Goal: Task Accomplishment & Management: Manage account settings

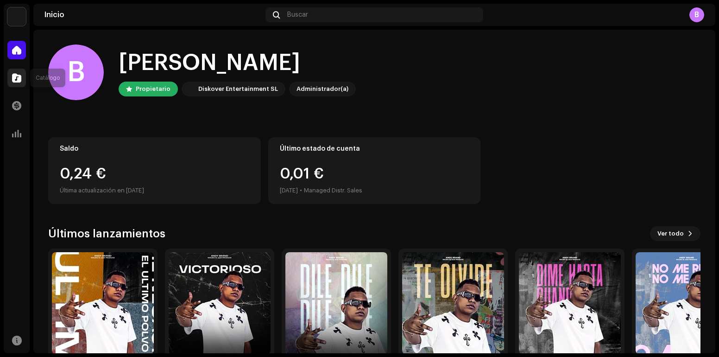
click at [16, 83] on div at bounding box center [16, 78] width 19 height 19
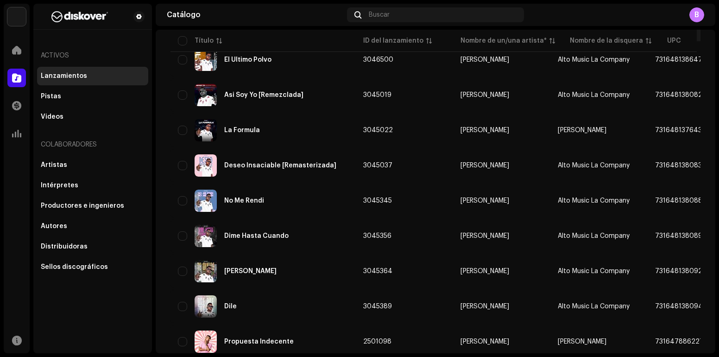
scroll to position [185, 0]
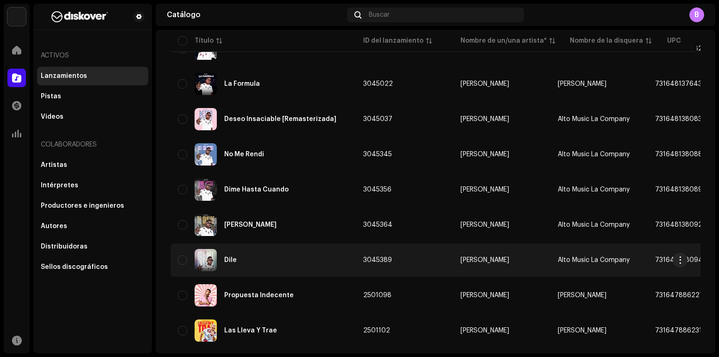
click at [261, 261] on div "Dile" at bounding box center [263, 260] width 171 height 22
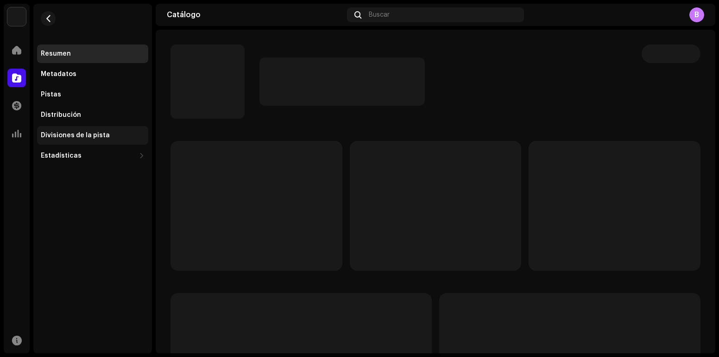
click at [97, 133] on div "Divisiones de la pista" at bounding box center [75, 135] width 69 height 7
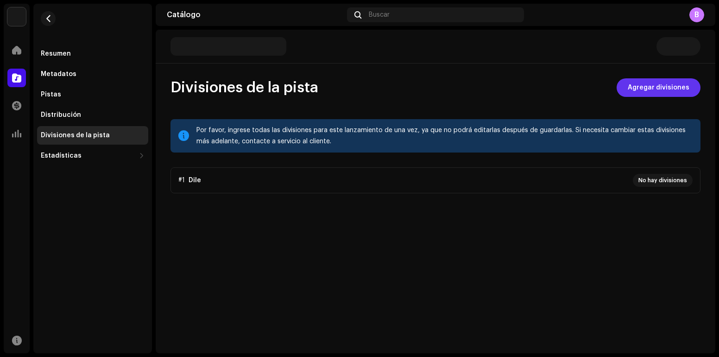
click at [674, 79] on span "Agregar divisiones" at bounding box center [659, 87] width 62 height 19
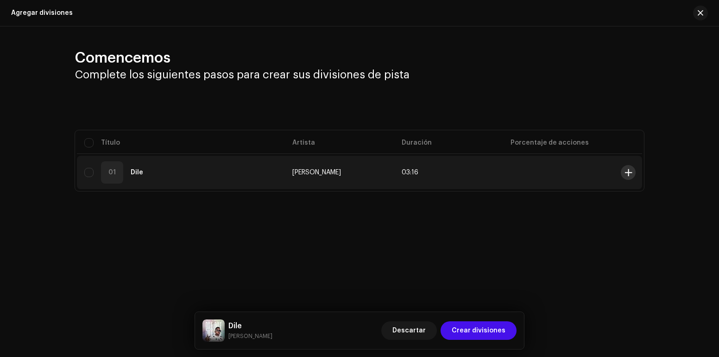
click at [630, 174] on span at bounding box center [628, 172] width 7 height 7
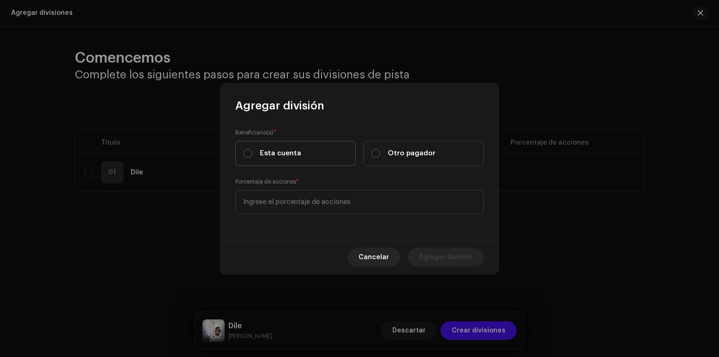
click at [260, 155] on span "Esta cuenta" at bounding box center [280, 153] width 41 height 10
click at [253, 155] on input "Esta cuenta" at bounding box center [247, 153] width 9 height 9
radio input "true"
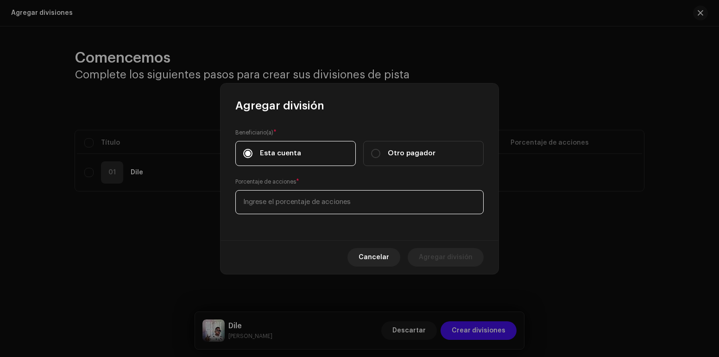
click at [298, 199] on input at bounding box center [359, 202] width 248 height 24
type input "50,00"
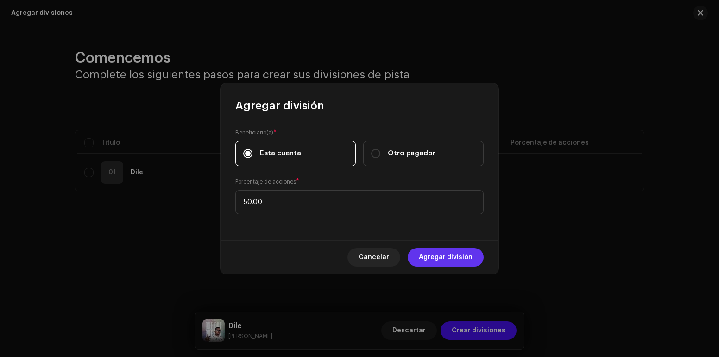
click at [432, 261] on span "Agregar división" at bounding box center [446, 257] width 54 height 19
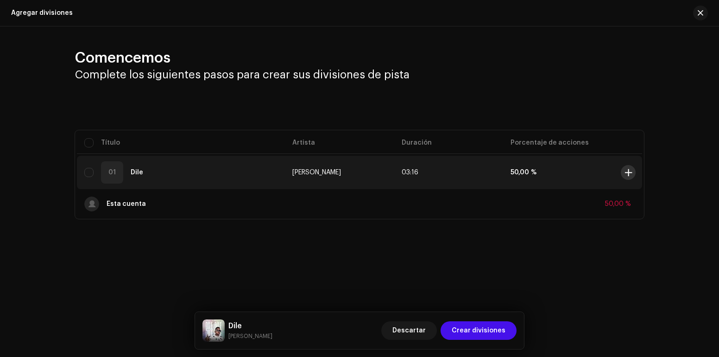
click at [628, 175] on span at bounding box center [628, 172] width 7 height 7
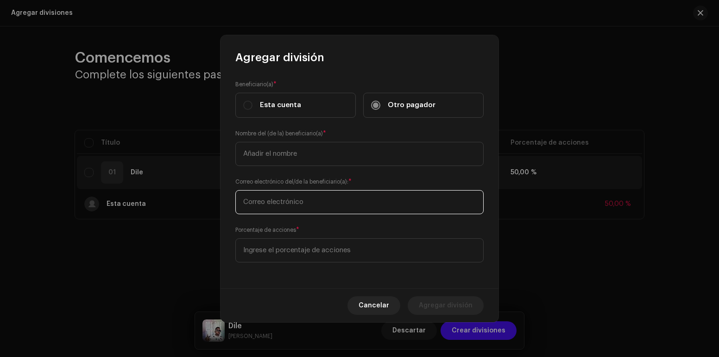
click at [299, 202] on input "text" at bounding box center [359, 202] width 248 height 24
paste input "[EMAIL_ADDRESS][DOMAIN_NAME]"
type input "[EMAIL_ADDRESS][DOMAIN_NAME]"
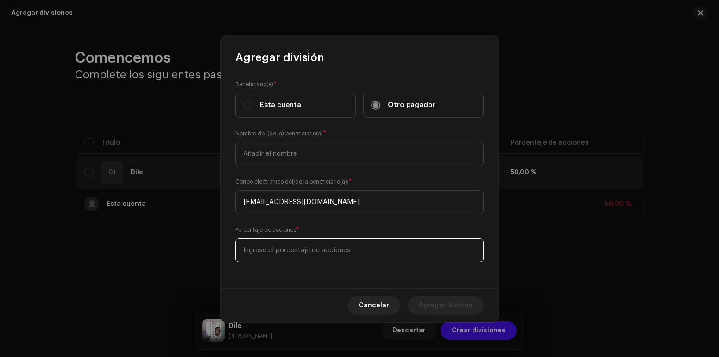
click at [315, 249] on input at bounding box center [359, 250] width 248 height 24
type input "50,00"
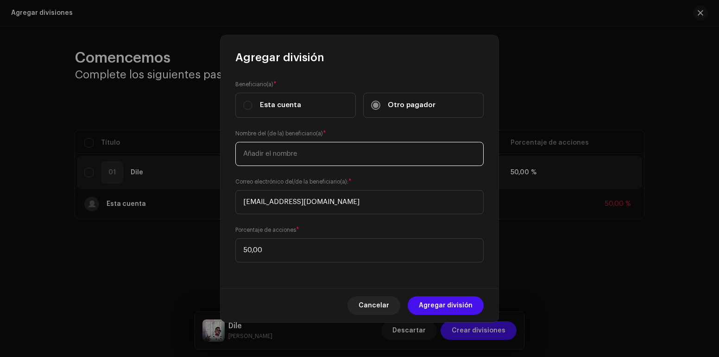
click at [279, 151] on input "text" at bounding box center [359, 154] width 248 height 24
type input "[PERSON_NAME]"
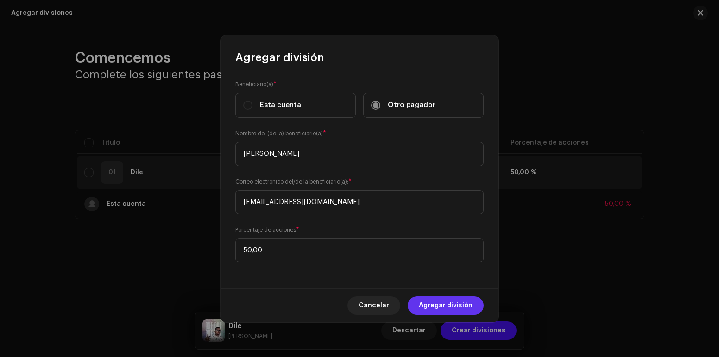
click at [454, 300] on span "Agregar división" at bounding box center [446, 305] width 54 height 19
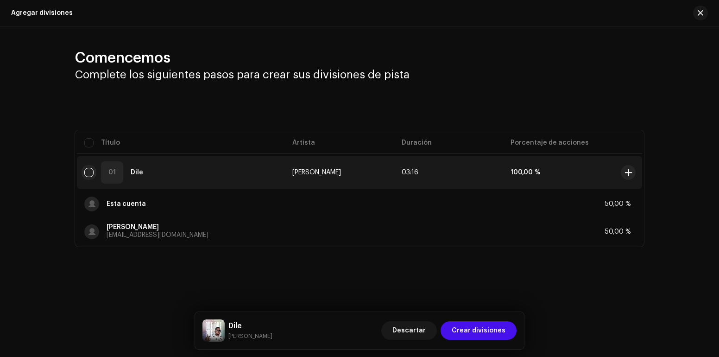
click at [88, 174] on input "checkbox" at bounding box center [88, 172] width 9 height 9
checkbox input "true"
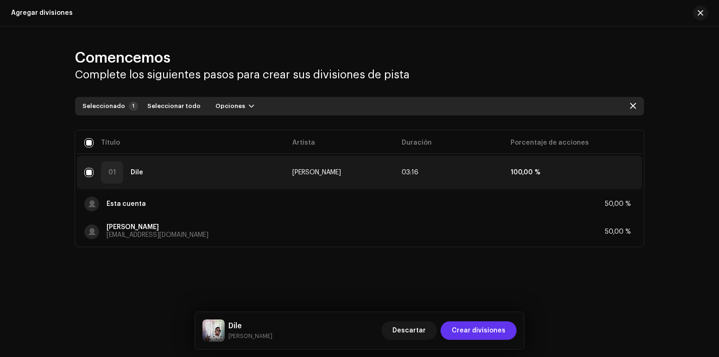
click at [488, 332] on span "Crear divisiones" at bounding box center [479, 330] width 54 height 19
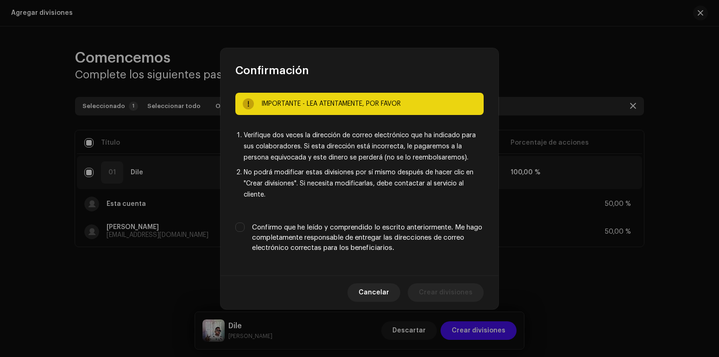
click at [326, 235] on label "Confirmo que he leído y comprendido lo escrito anteriormente. Me hago completam…" at bounding box center [368, 237] width 232 height 31
click at [245, 232] on input "Confirmo que he leído y comprendido lo escrito anteriormente. Me hago completam…" at bounding box center [239, 226] width 9 height 9
checkbox input "true"
click at [444, 291] on span "Crear divisiones" at bounding box center [446, 292] width 54 height 19
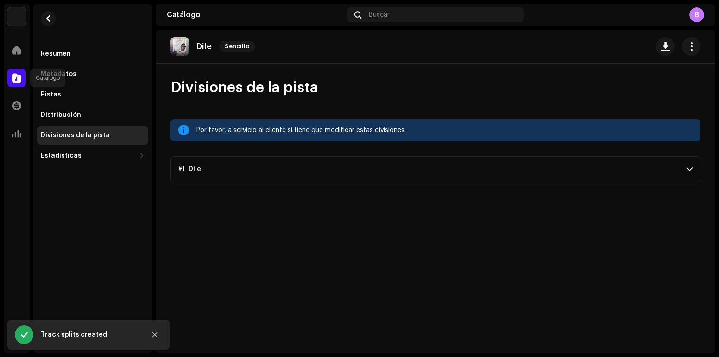
click at [13, 81] on span at bounding box center [16, 77] width 9 height 7
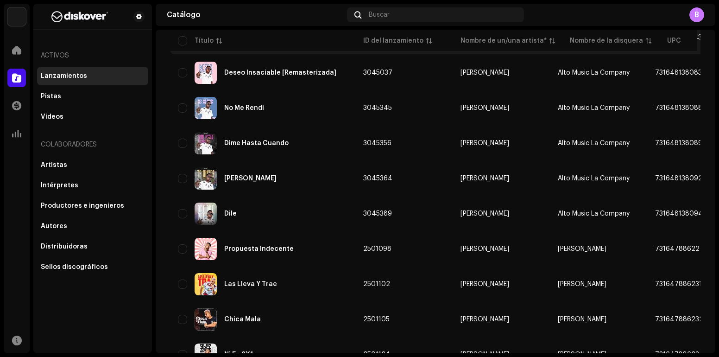
scroll to position [278, 0]
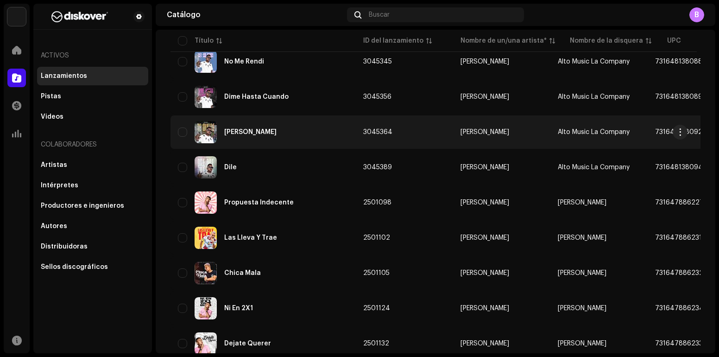
click at [272, 134] on div "[PERSON_NAME]" at bounding box center [263, 132] width 171 height 22
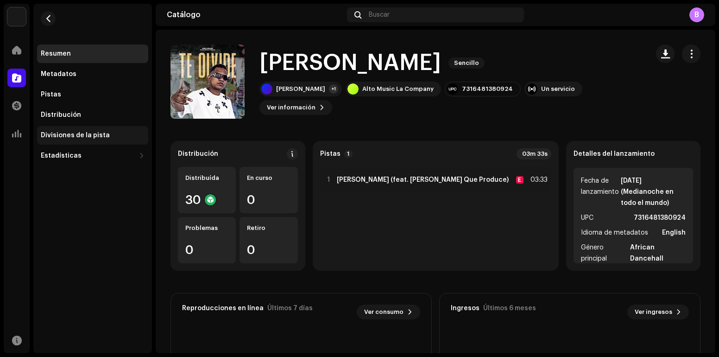
click at [89, 129] on div "Divisiones de la pista" at bounding box center [92, 135] width 111 height 19
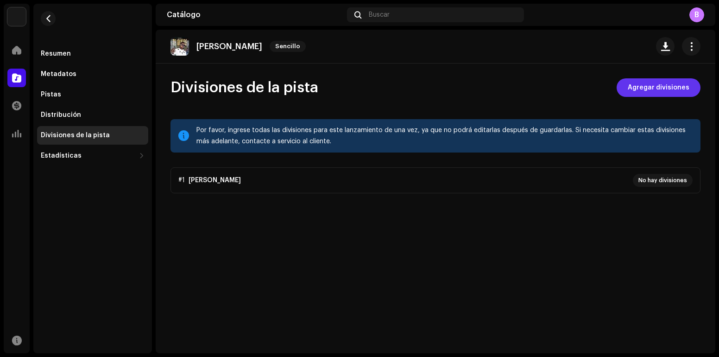
click at [661, 88] on span "Agregar divisiones" at bounding box center [659, 87] width 62 height 19
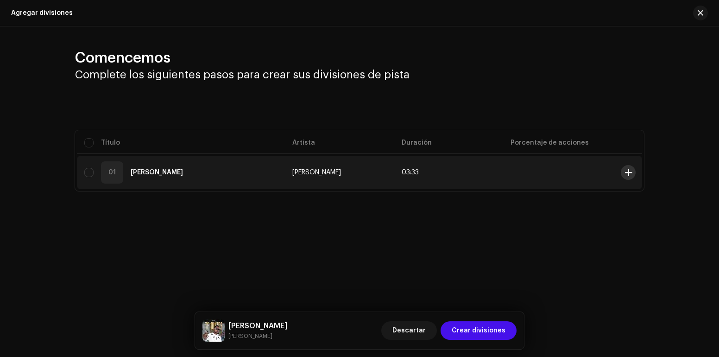
click at [633, 171] on button at bounding box center [628, 172] width 15 height 15
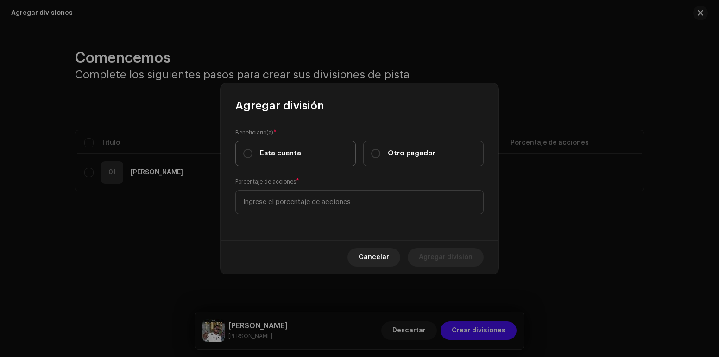
click at [280, 151] on span "Esta cuenta" at bounding box center [280, 153] width 41 height 10
click at [253, 151] on input "Esta cuenta" at bounding box center [247, 153] width 9 height 9
radio input "true"
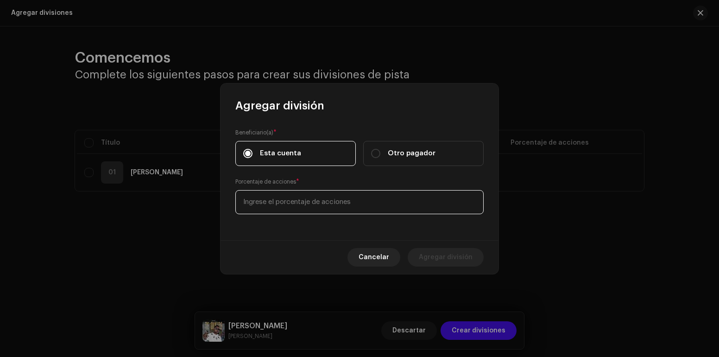
click at [312, 207] on input at bounding box center [359, 202] width 248 height 24
type input "50,00"
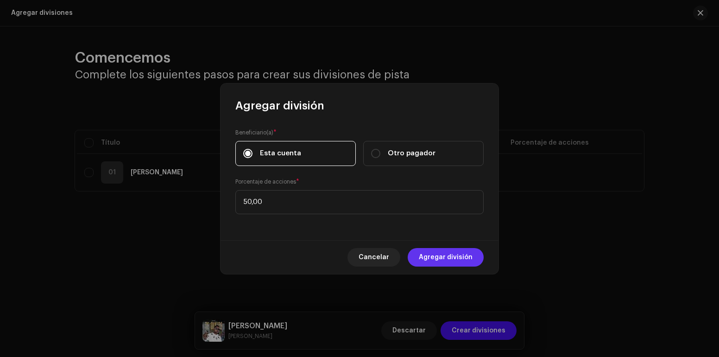
click at [424, 256] on span "Agregar división" at bounding box center [446, 257] width 54 height 19
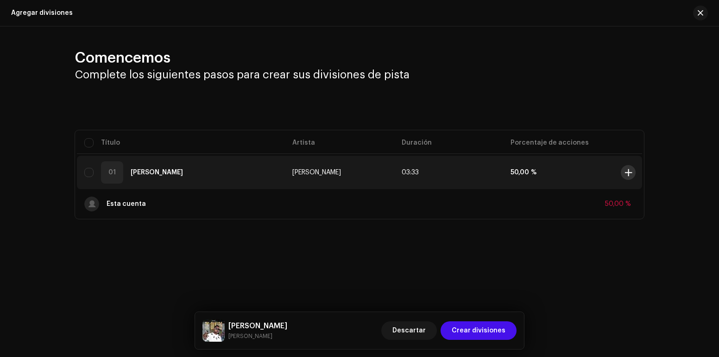
click at [625, 173] on span at bounding box center [628, 172] width 7 height 7
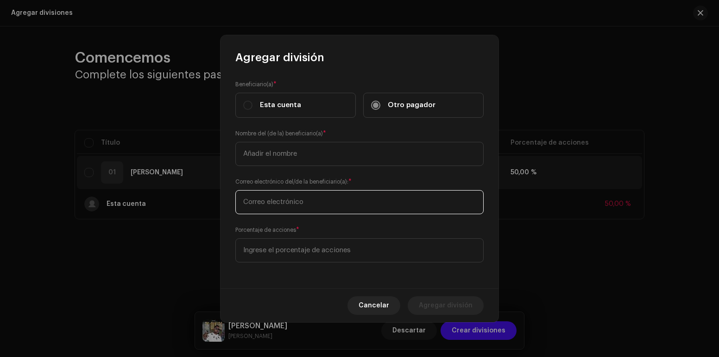
click at [291, 203] on input "text" at bounding box center [359, 202] width 248 height 24
paste input "[EMAIL_ADDRESS][DOMAIN_NAME]"
type input "[EMAIL_ADDRESS][DOMAIN_NAME]"
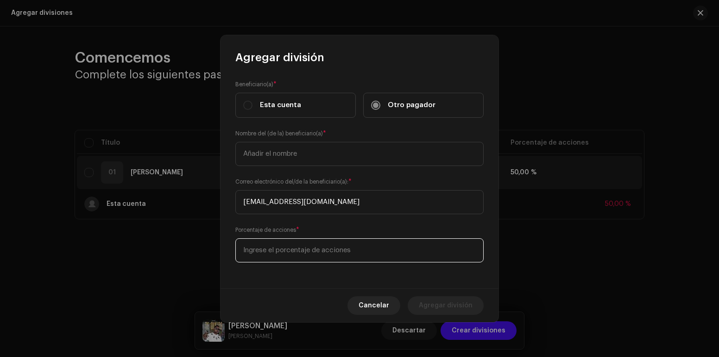
click at [314, 248] on input at bounding box center [359, 250] width 248 height 24
type input "50,00"
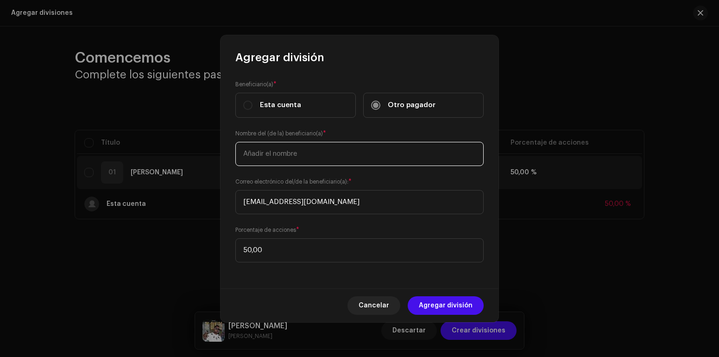
click at [322, 158] on input "text" at bounding box center [359, 154] width 248 height 24
type input "[PERSON_NAME]"
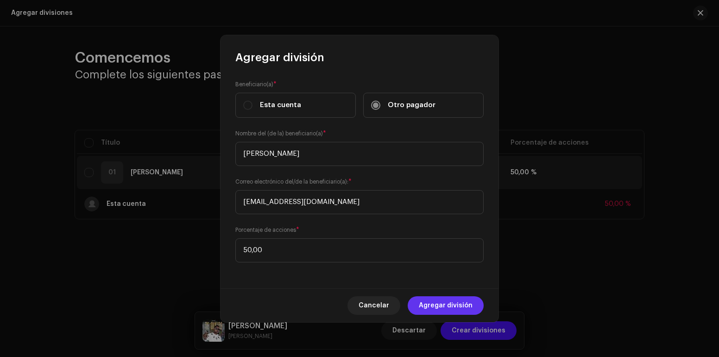
click at [448, 311] on span "Agregar división" at bounding box center [446, 305] width 54 height 19
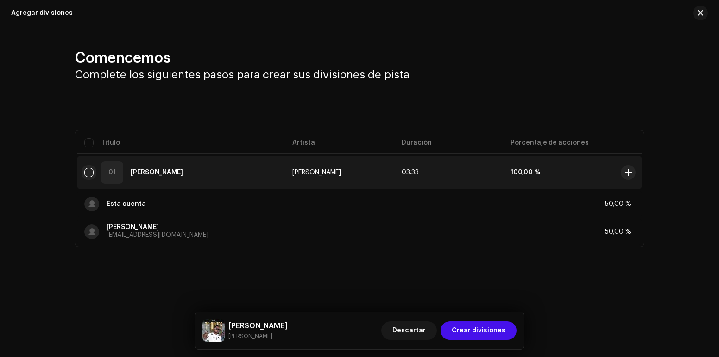
click at [86, 170] on input "checkbox" at bounding box center [88, 172] width 9 height 9
checkbox input "true"
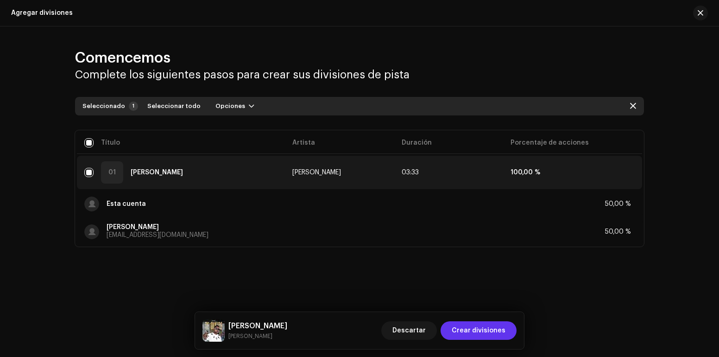
click at [483, 329] on span "Crear divisiones" at bounding box center [479, 330] width 54 height 19
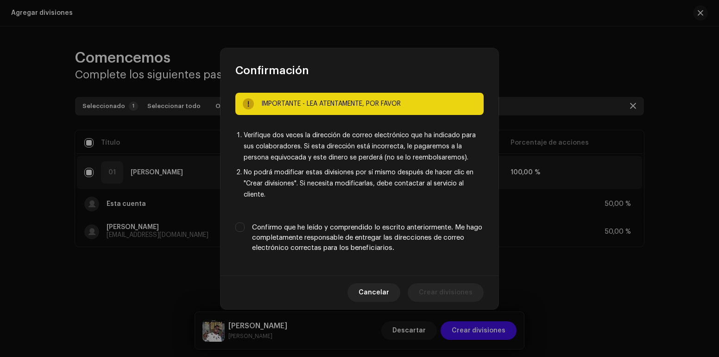
click at [330, 243] on label "Confirmo que he leído y comprendido lo escrito anteriormente. Me hago completam…" at bounding box center [368, 237] width 232 height 31
click at [245, 232] on input "Confirmo que he leído y comprendido lo escrito anteriormente. Me hago completam…" at bounding box center [239, 226] width 9 height 9
checkbox input "true"
click at [451, 288] on span "Crear divisiones" at bounding box center [446, 292] width 54 height 19
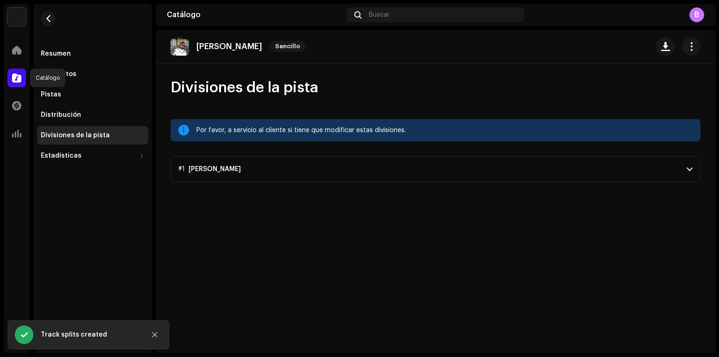
click at [13, 72] on div at bounding box center [16, 78] width 19 height 19
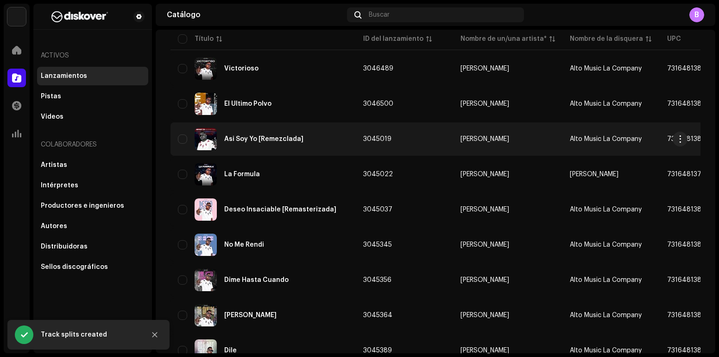
scroll to position [139, 0]
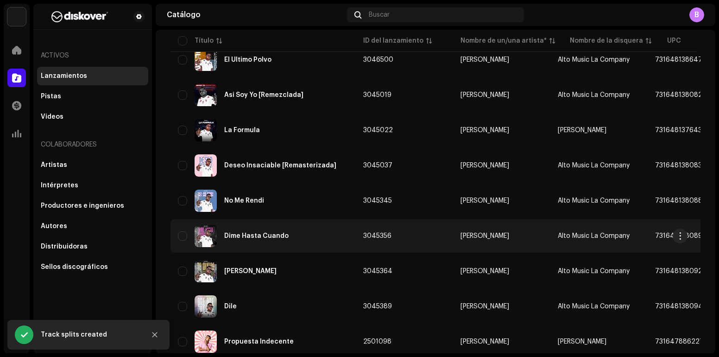
click at [285, 241] on div "Dime Hasta Cuando" at bounding box center [263, 236] width 171 height 22
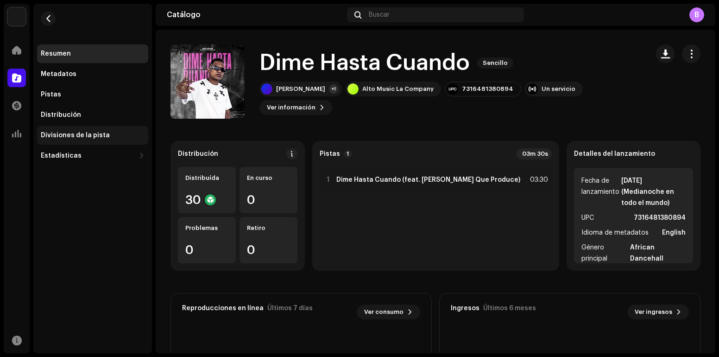
click at [86, 127] on div "Divisiones de la pista" at bounding box center [92, 135] width 111 height 19
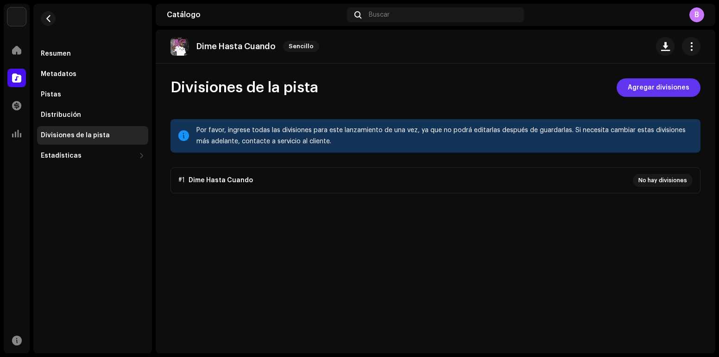
click at [660, 94] on span "Agregar divisiones" at bounding box center [659, 87] width 62 height 19
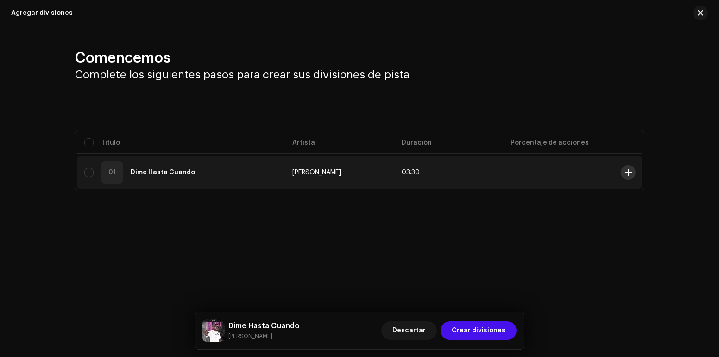
click at [631, 176] on button at bounding box center [628, 172] width 15 height 15
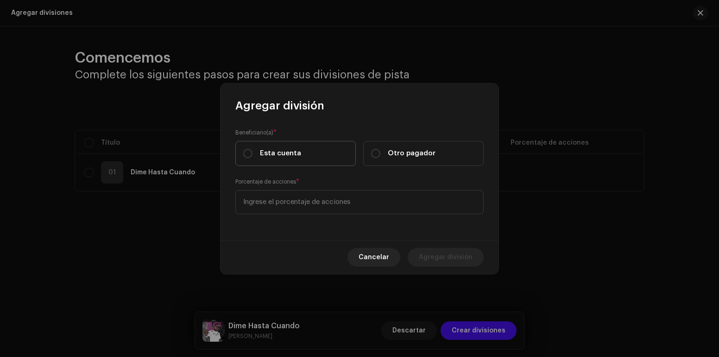
click at [289, 157] on span "Esta cuenta" at bounding box center [280, 153] width 41 height 10
click at [253, 157] on input "Esta cuenta" at bounding box center [247, 153] width 9 height 9
radio input "true"
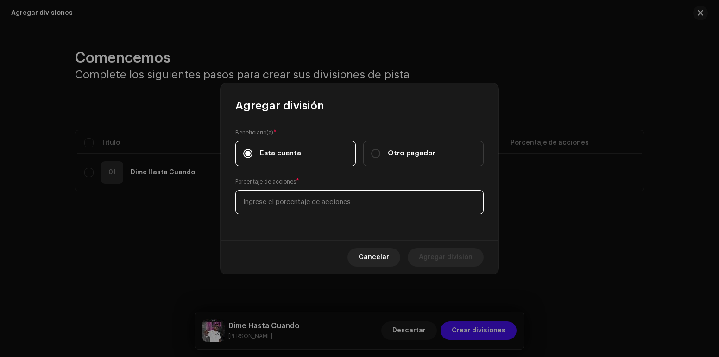
click at [293, 198] on input at bounding box center [359, 202] width 248 height 24
type input "50,00"
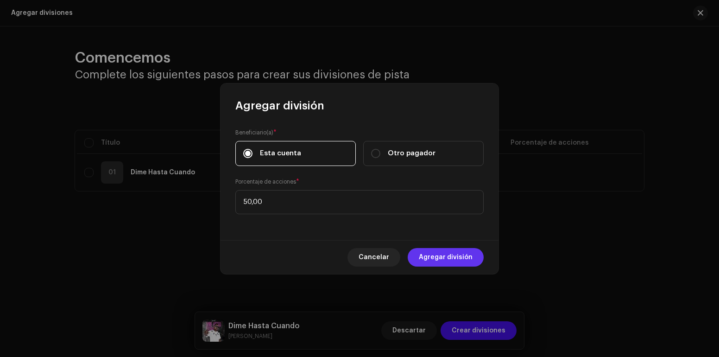
click at [447, 256] on span "Agregar división" at bounding box center [446, 257] width 54 height 19
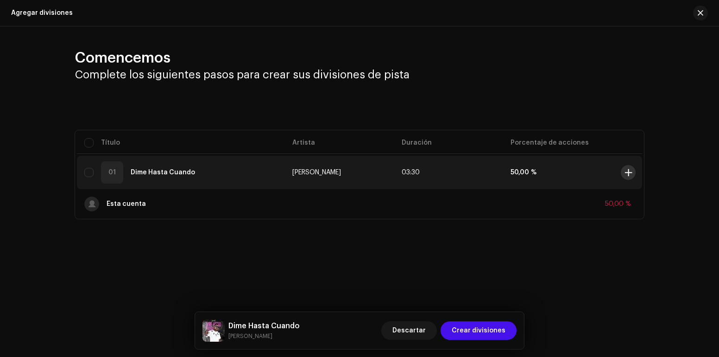
click at [622, 174] on button at bounding box center [628, 172] width 15 height 15
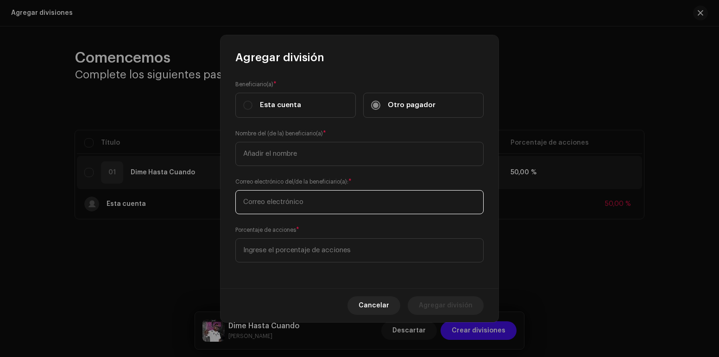
click at [284, 204] on input "text" at bounding box center [359, 202] width 248 height 24
paste input "[EMAIL_ADDRESS][DOMAIN_NAME]"
type input "[EMAIL_ADDRESS][DOMAIN_NAME]"
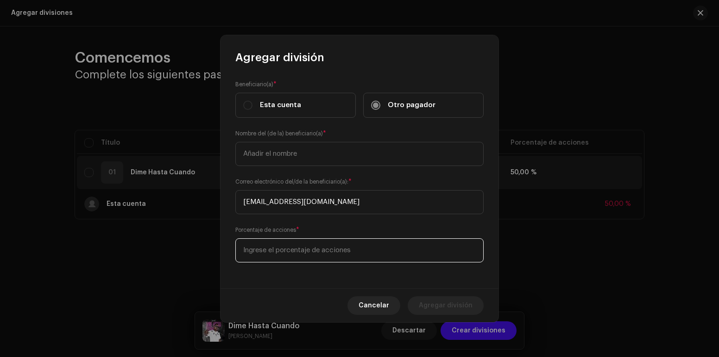
click at [293, 255] on input at bounding box center [359, 250] width 248 height 24
type input "50,00"
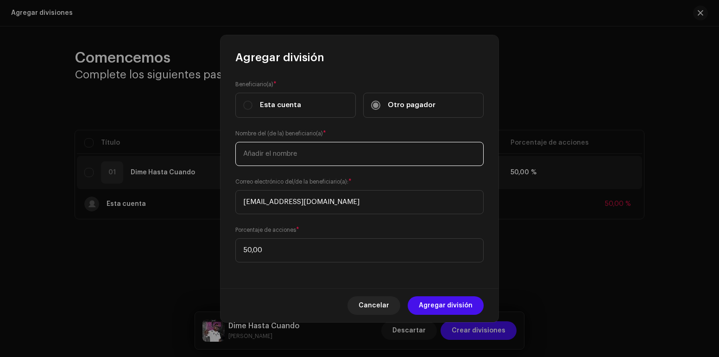
click at [291, 147] on input "text" at bounding box center [359, 154] width 248 height 24
type input "[PERSON_NAME]"
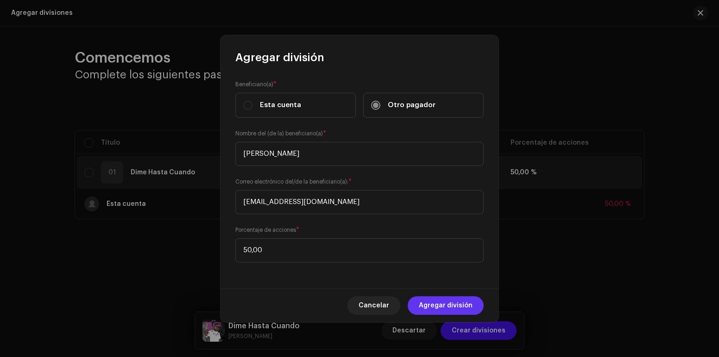
click at [458, 302] on span "Agregar división" at bounding box center [446, 305] width 54 height 19
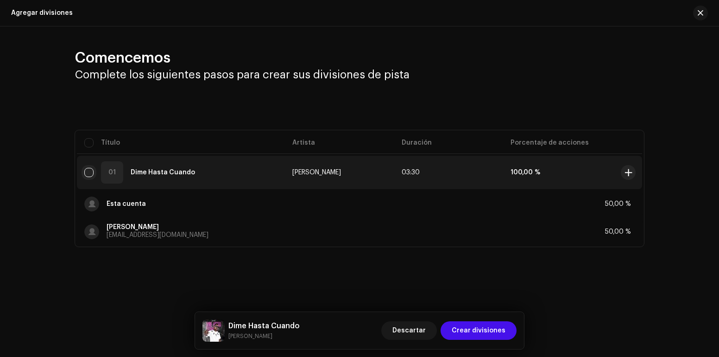
click at [90, 171] on input "checkbox" at bounding box center [88, 172] width 9 height 9
checkbox input "true"
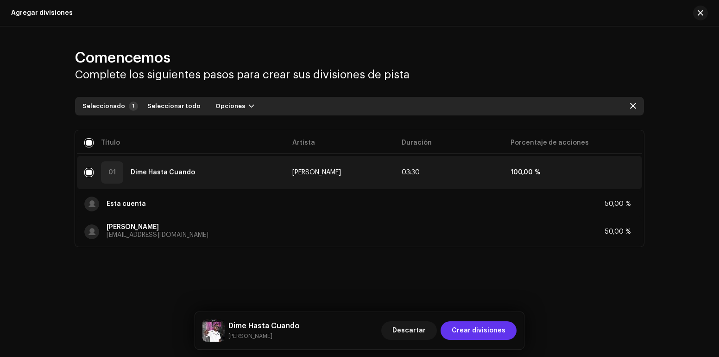
click at [477, 334] on span "Crear divisiones" at bounding box center [479, 330] width 54 height 19
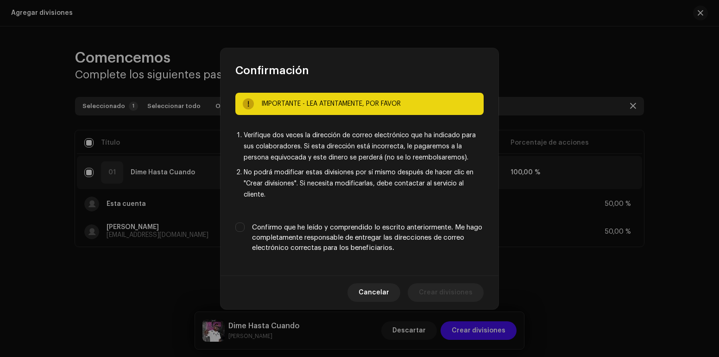
click at [350, 238] on label "Confirmo que he leído y comprendido lo escrito anteriormente. Me hago completam…" at bounding box center [368, 237] width 232 height 31
click at [245, 232] on input "Confirmo que he leído y comprendido lo escrito anteriormente. Me hago completam…" at bounding box center [239, 226] width 9 height 9
checkbox input "true"
click at [443, 292] on span "Crear divisiones" at bounding box center [446, 292] width 54 height 19
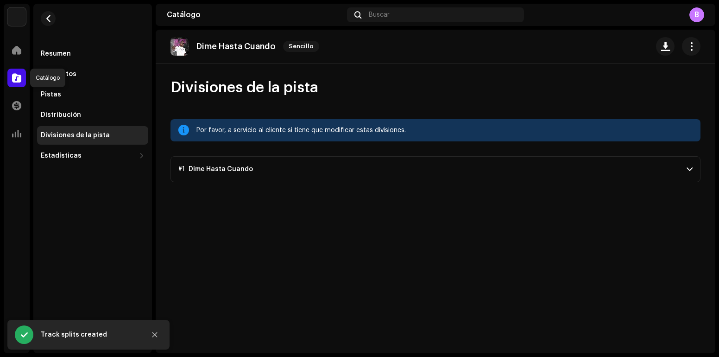
click at [23, 77] on div at bounding box center [16, 78] width 19 height 19
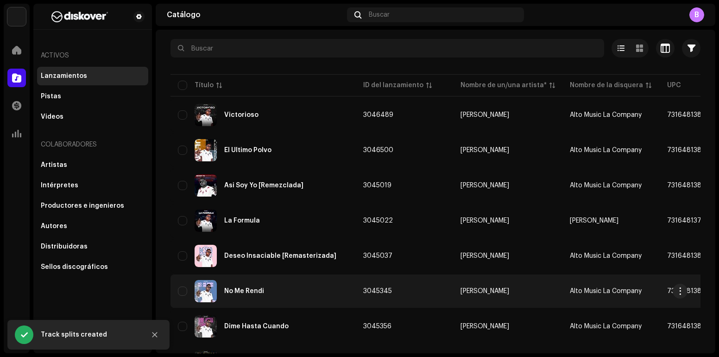
scroll to position [93, 0]
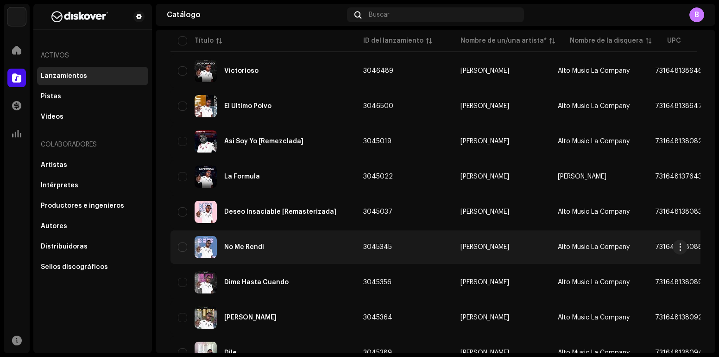
click at [289, 252] on div "No Me Rendi" at bounding box center [263, 247] width 171 height 22
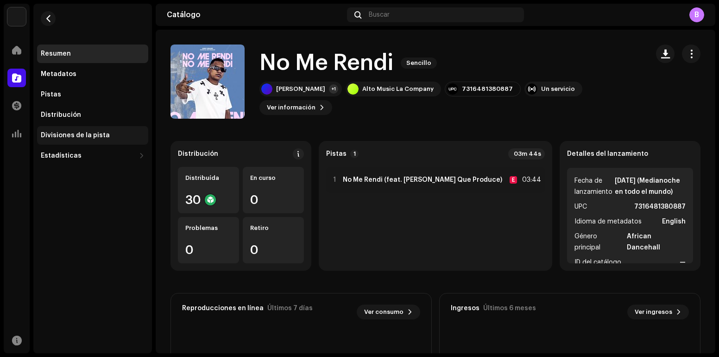
click at [103, 135] on div "Divisiones de la pista" at bounding box center [75, 135] width 69 height 7
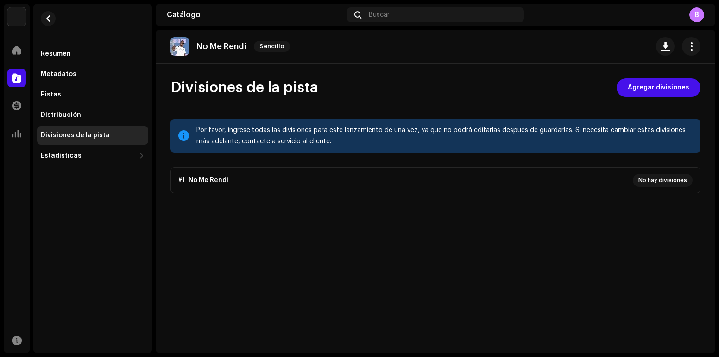
click at [673, 97] on div "Divisiones de la pista Agregar divisiones Por favor, ingrese todas las division…" at bounding box center [436, 135] width 560 height 115
click at [672, 89] on span "Agregar divisiones" at bounding box center [659, 87] width 62 height 19
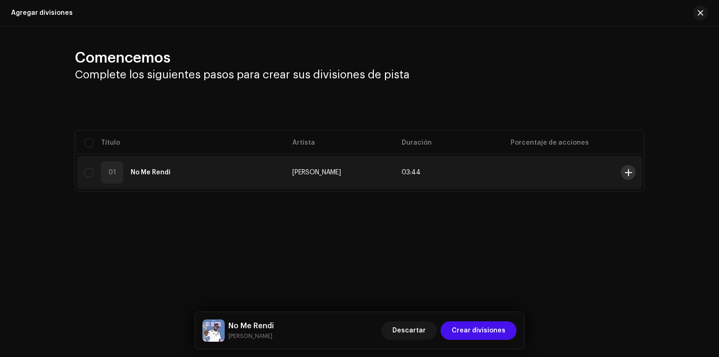
click at [627, 175] on span at bounding box center [628, 172] width 7 height 7
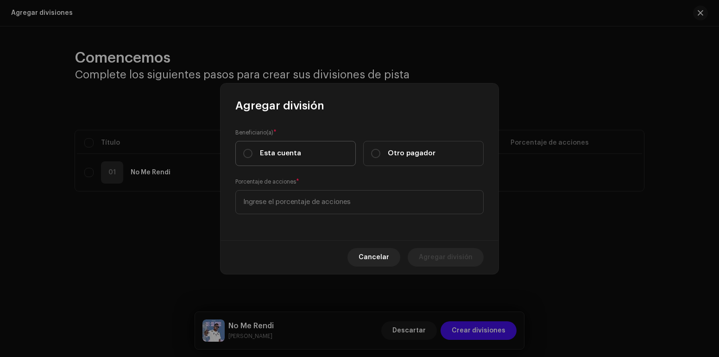
click at [285, 154] on span "Esta cuenta" at bounding box center [280, 153] width 41 height 10
click at [253, 154] on input "Esta cuenta" at bounding box center [247, 153] width 9 height 9
radio input "true"
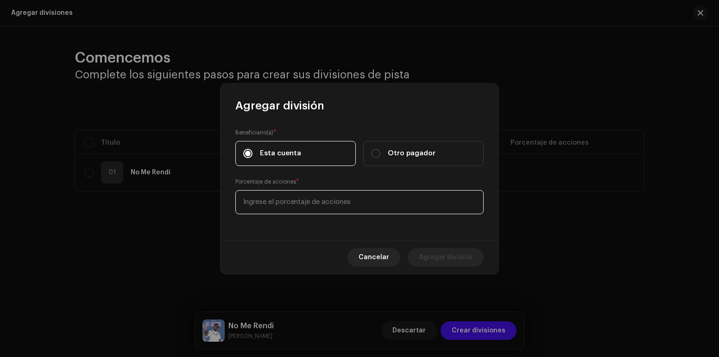
click at [308, 206] on input at bounding box center [359, 202] width 248 height 24
type input "50,00"
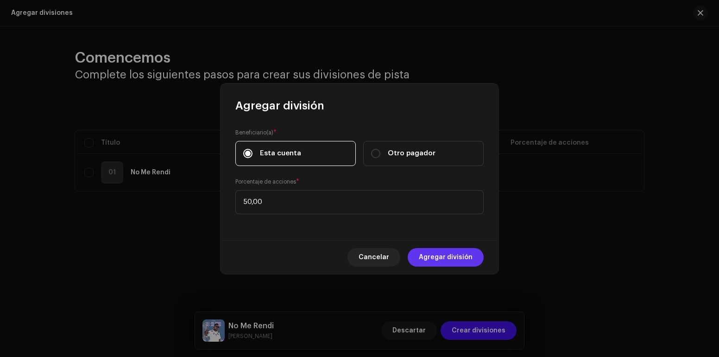
click at [448, 261] on span "Agregar división" at bounding box center [446, 257] width 54 height 19
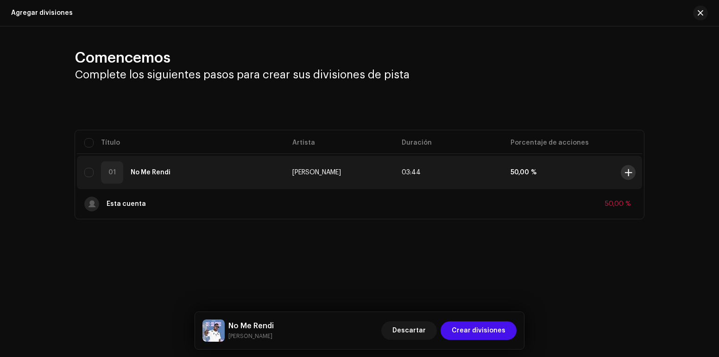
click at [625, 175] on span at bounding box center [628, 172] width 7 height 7
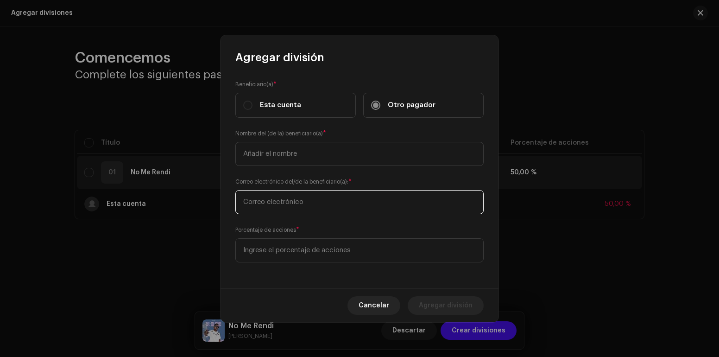
click at [277, 198] on input "text" at bounding box center [359, 202] width 248 height 24
paste input "[EMAIL_ADDRESS][DOMAIN_NAME]"
type input "[EMAIL_ADDRESS][DOMAIN_NAME]"
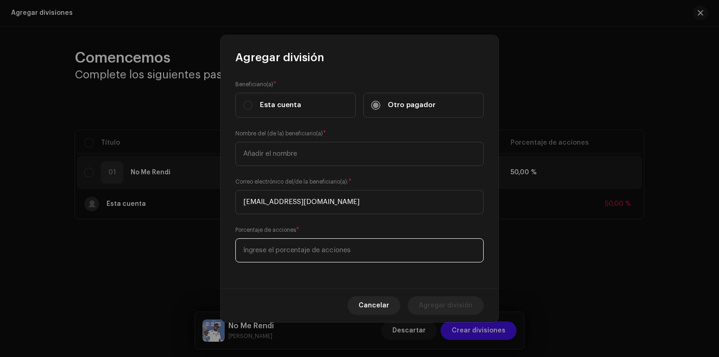
click at [336, 249] on input at bounding box center [359, 250] width 248 height 24
type input "50,00"
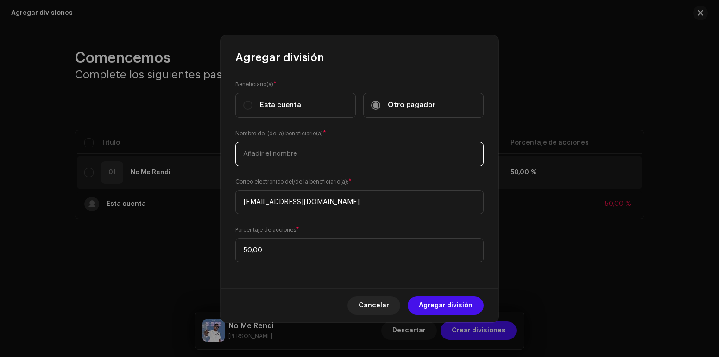
click at [301, 157] on input "text" at bounding box center [359, 154] width 248 height 24
type input "[PERSON_NAME]"
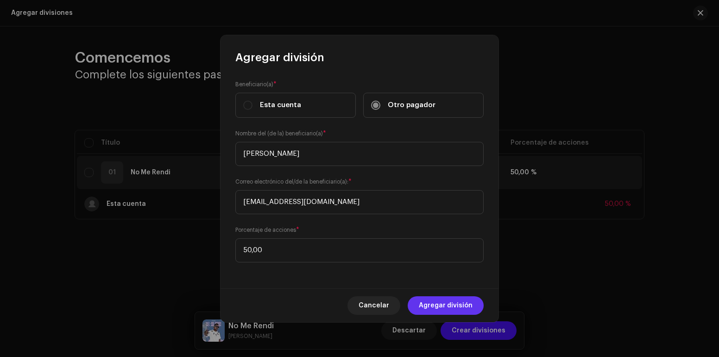
click at [466, 299] on span "Agregar división" at bounding box center [446, 305] width 54 height 19
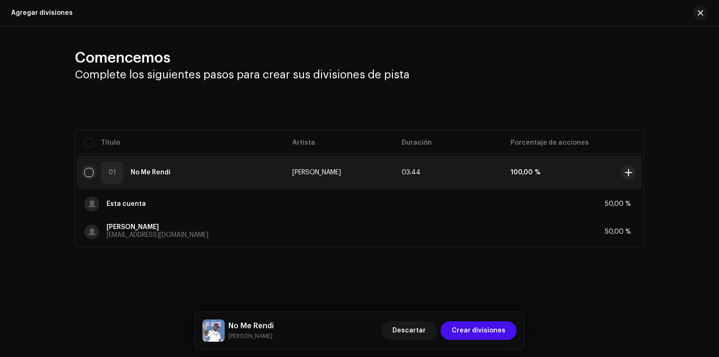
click at [91, 174] on input "checkbox" at bounding box center [88, 172] width 9 height 9
checkbox input "true"
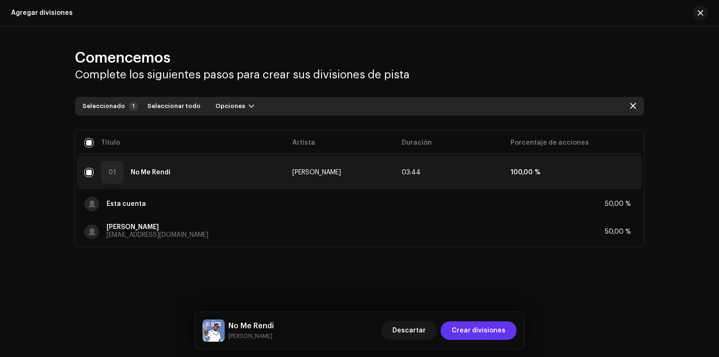
click at [482, 332] on span "Crear divisiones" at bounding box center [479, 330] width 54 height 19
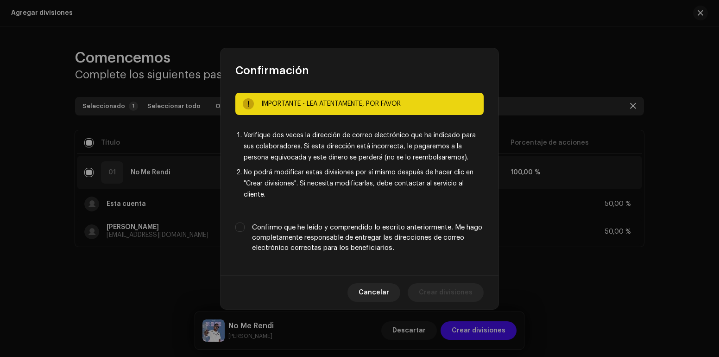
click at [278, 238] on label "Confirmo que he leído y comprendido lo escrito anteriormente. Me hago completam…" at bounding box center [368, 237] width 232 height 31
click at [245, 232] on input "Confirmo que he leído y comprendido lo escrito anteriormente. Me hago completam…" at bounding box center [239, 226] width 9 height 9
checkbox input "true"
click at [434, 289] on span "Crear divisiones" at bounding box center [446, 292] width 54 height 19
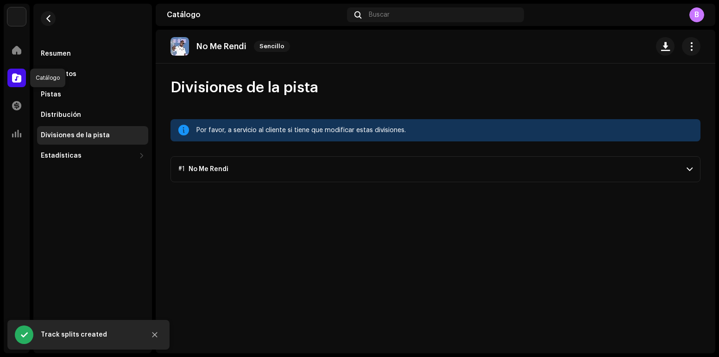
click at [19, 76] on span at bounding box center [16, 77] width 9 height 7
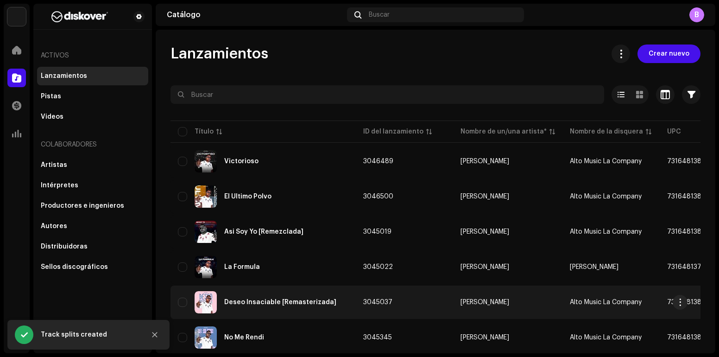
click at [289, 306] on div "Deseo Insaciable [Remasterizada]" at bounding box center [263, 302] width 171 height 22
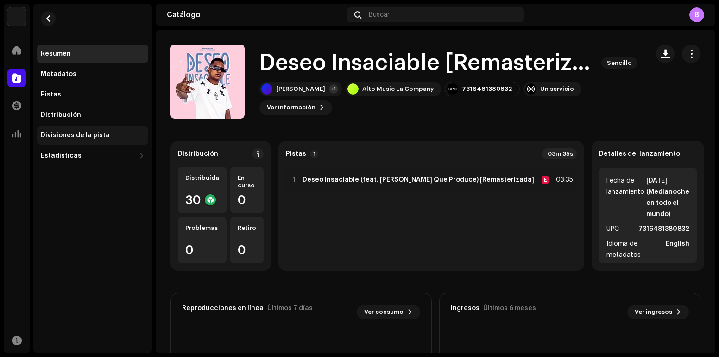
click at [81, 132] on div "Divisiones de la pista" at bounding box center [75, 135] width 69 height 7
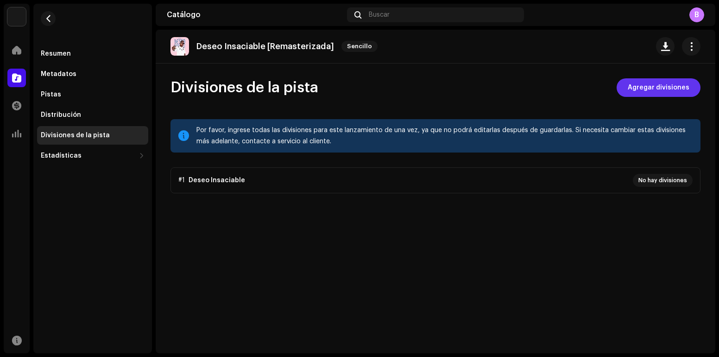
click at [639, 92] on span "Agregar divisiones" at bounding box center [659, 87] width 62 height 19
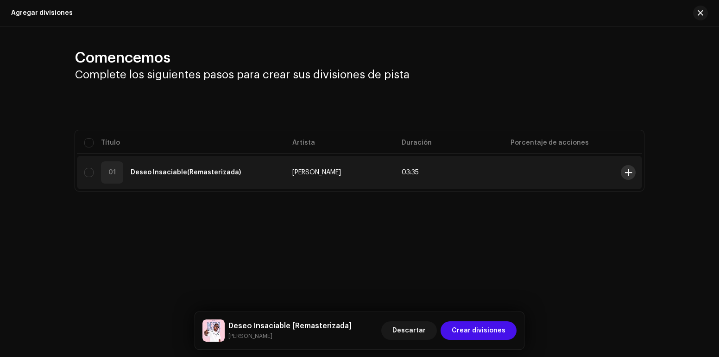
click at [629, 174] on span at bounding box center [628, 172] width 7 height 7
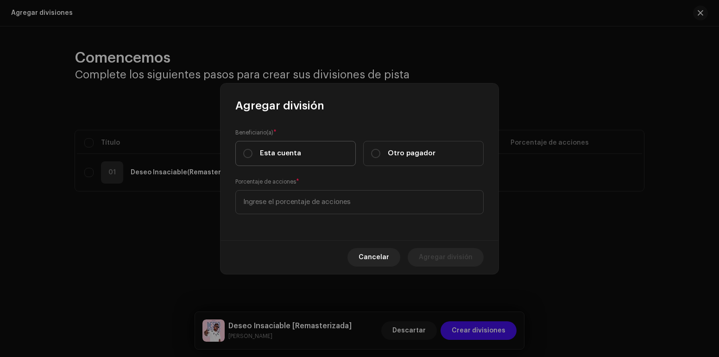
click at [308, 156] on label "Esta cuenta" at bounding box center [295, 153] width 120 height 25
click at [253, 156] on input "Esta cuenta" at bounding box center [247, 153] width 9 height 9
radio input "true"
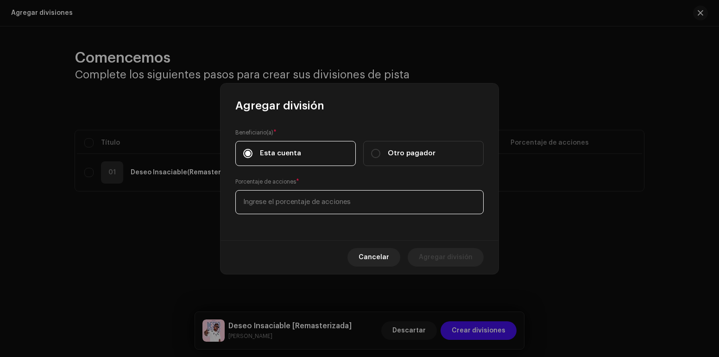
click at [323, 203] on input at bounding box center [359, 202] width 248 height 24
type input "50,00"
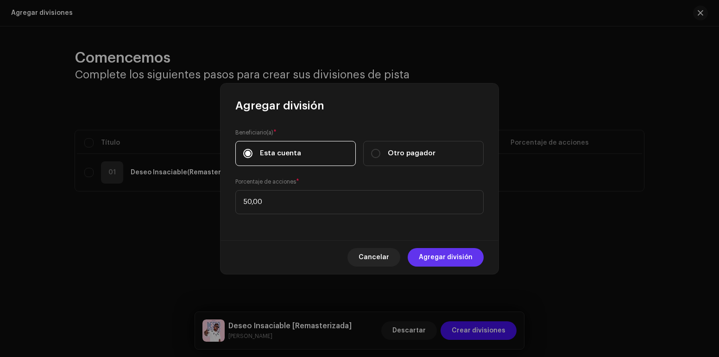
click at [453, 255] on span "Agregar división" at bounding box center [446, 257] width 54 height 19
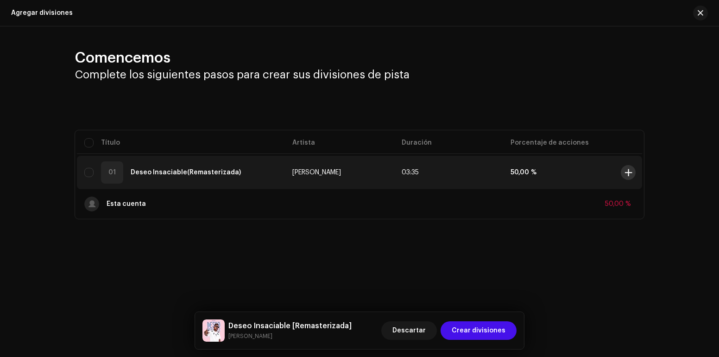
click at [627, 173] on span at bounding box center [628, 172] width 7 height 7
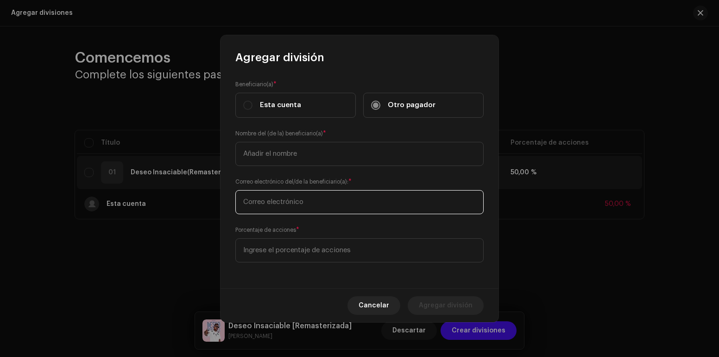
click at [291, 203] on input "text" at bounding box center [359, 202] width 248 height 24
paste input "[EMAIL_ADDRESS][DOMAIN_NAME]"
type input "[EMAIL_ADDRESS][DOMAIN_NAME]"
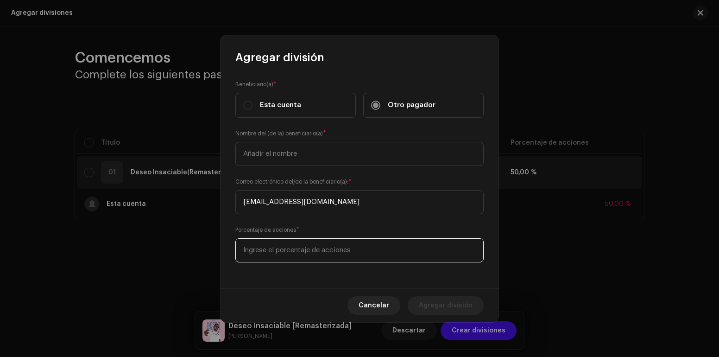
click at [314, 248] on input at bounding box center [359, 250] width 248 height 24
type input "50,00"
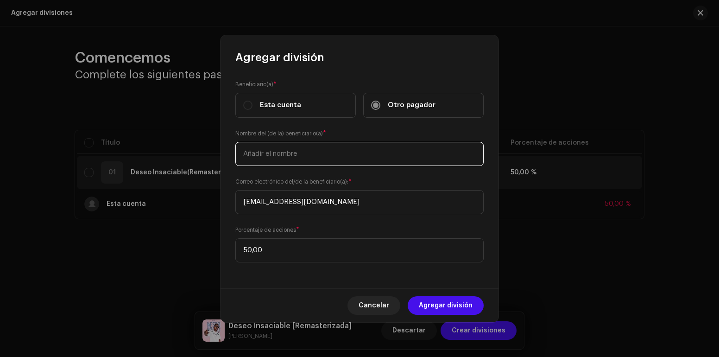
click at [310, 152] on input "text" at bounding box center [359, 154] width 248 height 24
type input "[PERSON_NAME]"
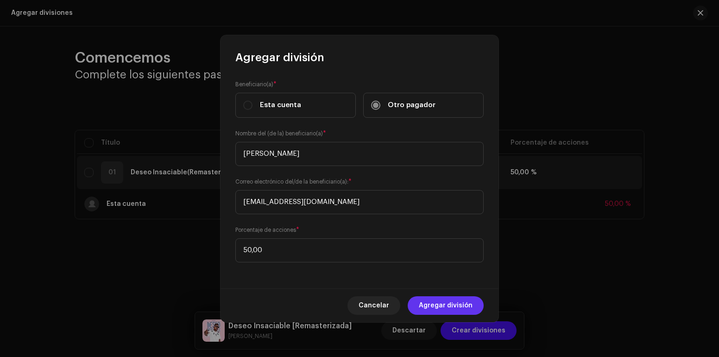
click at [459, 304] on span "Agregar división" at bounding box center [446, 305] width 54 height 19
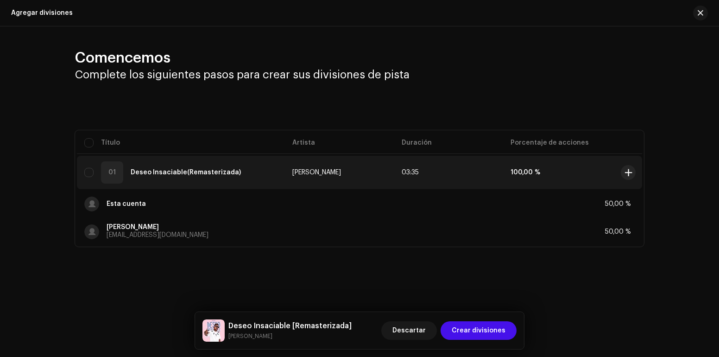
click at [91, 166] on div "01 Deseo Insaciable (Remasterizada)" at bounding box center [180, 172] width 193 height 22
click at [91, 173] on input "checkbox" at bounding box center [88, 172] width 9 height 9
checkbox input "true"
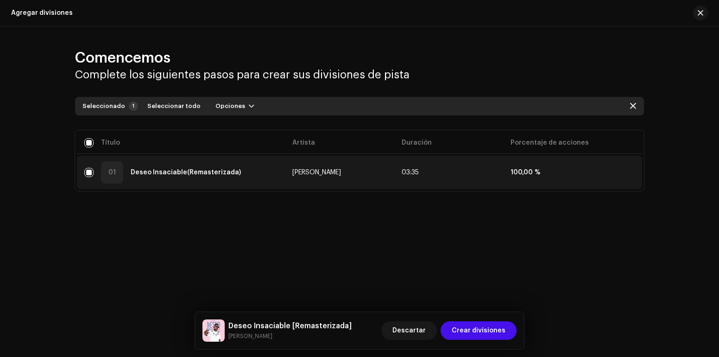
click at [187, 174] on strong "(Remasterizada)" at bounding box center [214, 172] width 54 height 6
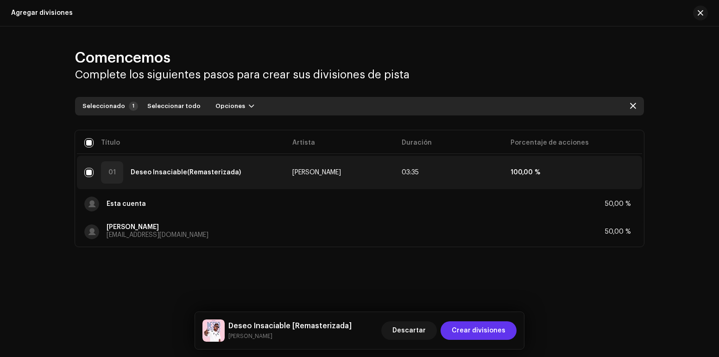
click at [470, 324] on span "Crear divisiones" at bounding box center [479, 330] width 54 height 19
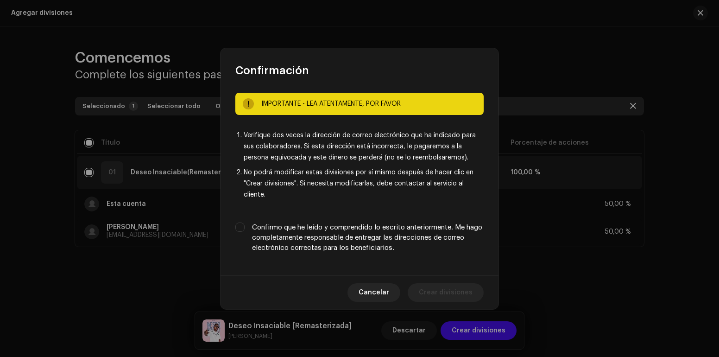
click at [305, 234] on label "Confirmo que he leído y comprendido lo escrito anteriormente. Me hago completam…" at bounding box center [368, 237] width 232 height 31
click at [245, 232] on input "Confirmo que he leído y comprendido lo escrito anteriormente. Me hago completam…" at bounding box center [239, 226] width 9 height 9
checkbox input "true"
click at [450, 293] on span "Crear divisiones" at bounding box center [446, 292] width 54 height 19
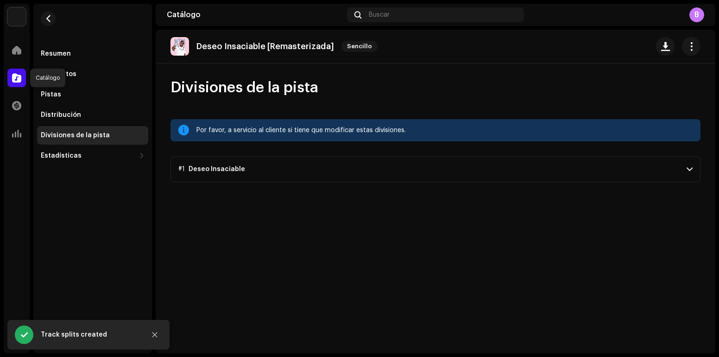
click at [23, 78] on div at bounding box center [16, 78] width 19 height 19
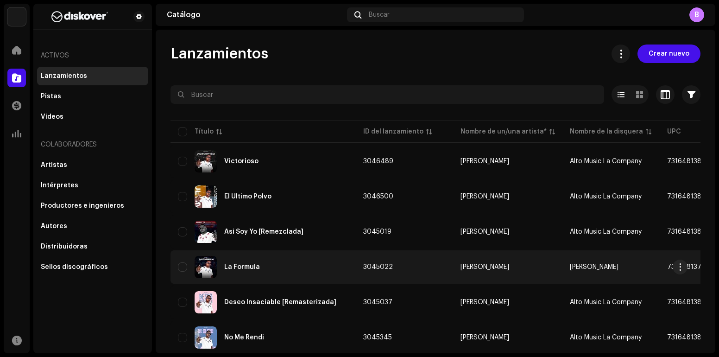
click at [297, 269] on div "La Formula" at bounding box center [263, 267] width 171 height 22
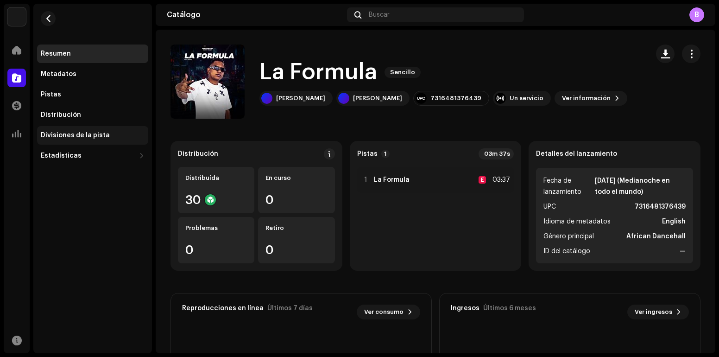
click at [109, 135] on div "Divisiones de la pista" at bounding box center [93, 135] width 104 height 7
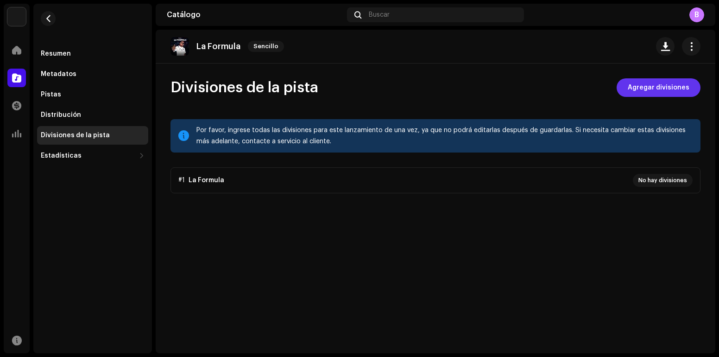
click at [666, 91] on span "Agregar divisiones" at bounding box center [659, 87] width 62 height 19
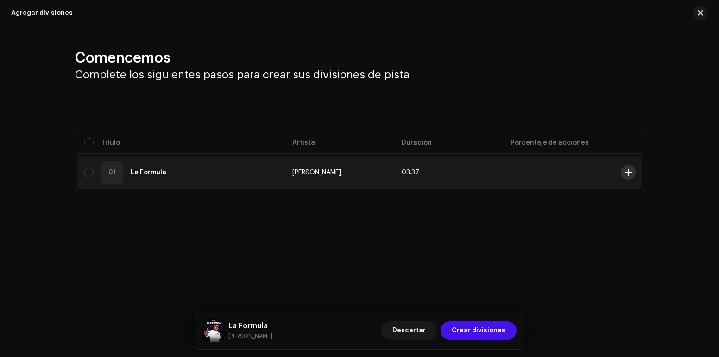
click at [632, 171] on span at bounding box center [628, 172] width 7 height 7
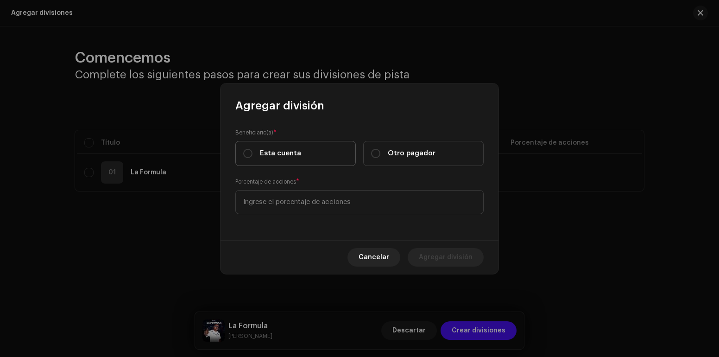
click at [306, 158] on label "Esta cuenta" at bounding box center [295, 153] width 120 height 25
click at [253, 158] on input "Esta cuenta" at bounding box center [247, 153] width 9 height 9
radio input "true"
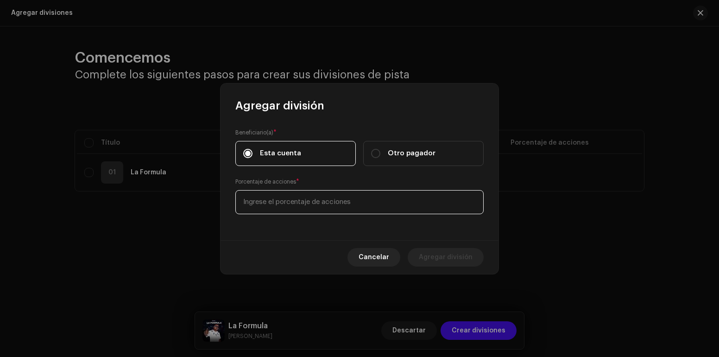
click at [319, 201] on input at bounding box center [359, 202] width 248 height 24
type input "50,00"
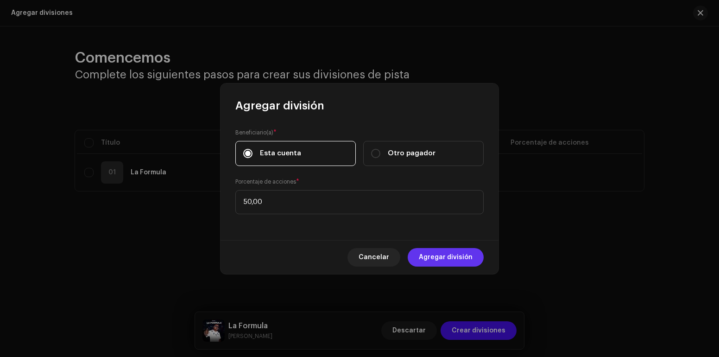
click at [436, 254] on span "Agregar división" at bounding box center [446, 257] width 54 height 19
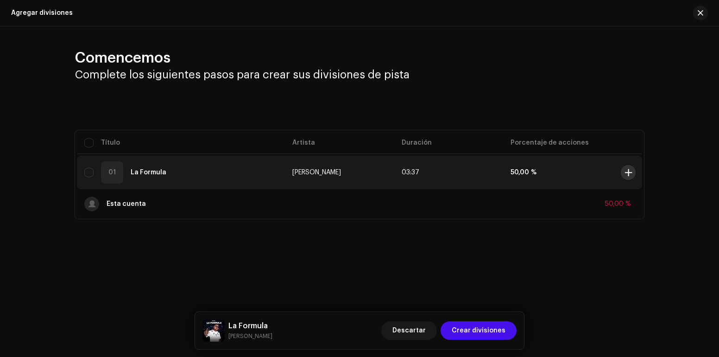
click at [630, 171] on span at bounding box center [628, 172] width 7 height 7
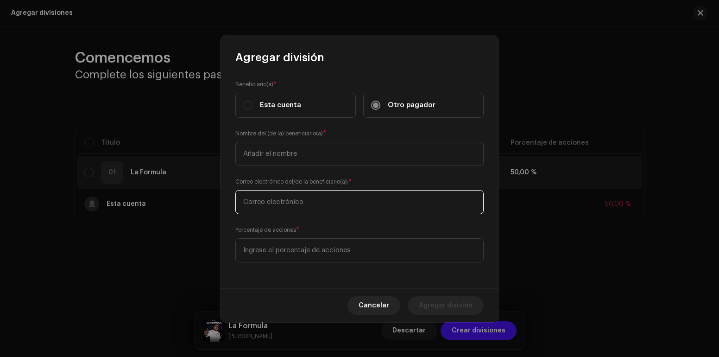
click at [287, 205] on input "text" at bounding box center [359, 202] width 248 height 24
paste input "[EMAIL_ADDRESS][DOMAIN_NAME]"
type input "[EMAIL_ADDRESS][DOMAIN_NAME]"
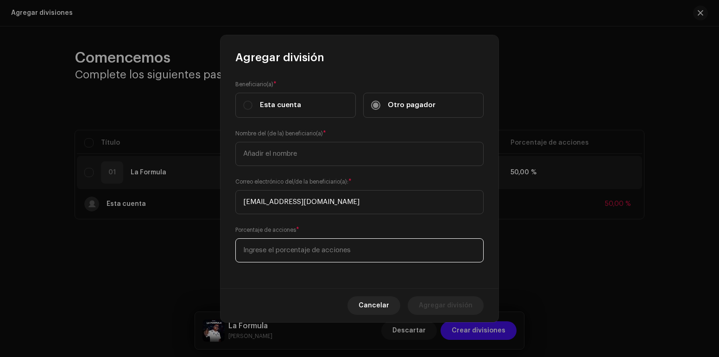
click at [290, 257] on input at bounding box center [359, 250] width 248 height 24
type input "50,00"
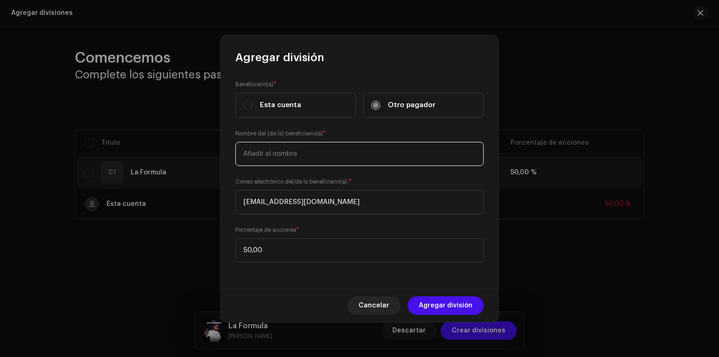
click at [275, 152] on input "text" at bounding box center [359, 154] width 248 height 24
type input "[PERSON_NAME]"
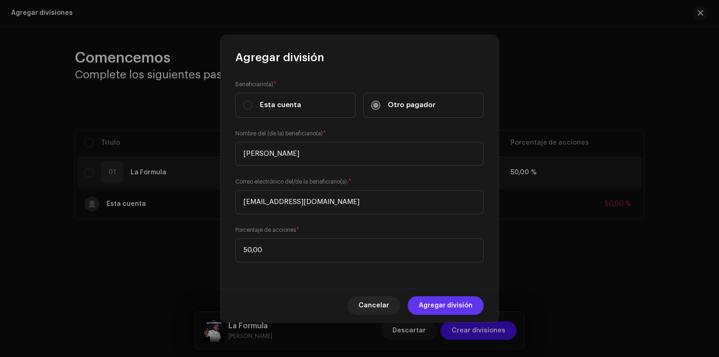
click at [437, 299] on span "Agregar división" at bounding box center [446, 305] width 54 height 19
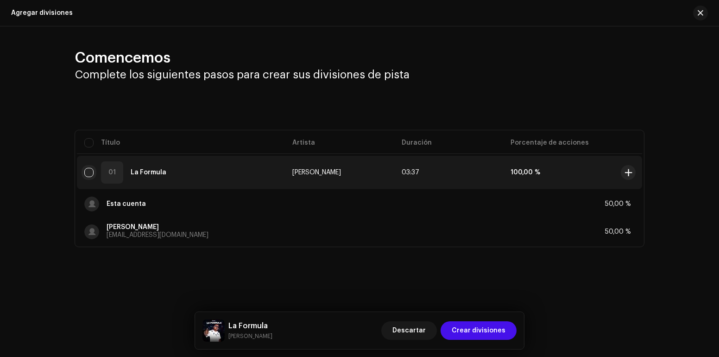
drag, startPoint x: 89, startPoint y: 174, endPoint x: 234, endPoint y: 232, distance: 156.8
click at [89, 174] on input "checkbox" at bounding box center [88, 172] width 9 height 9
checkbox input "true"
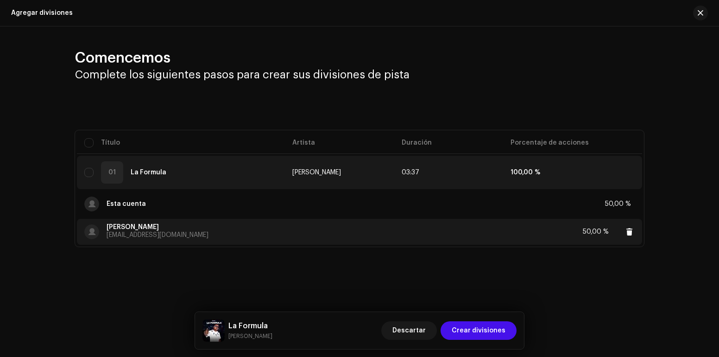
checkbox input "true"
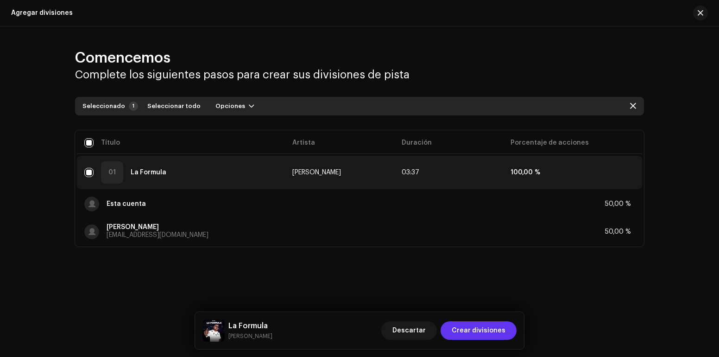
click at [486, 332] on span "Crear divisiones" at bounding box center [479, 330] width 54 height 19
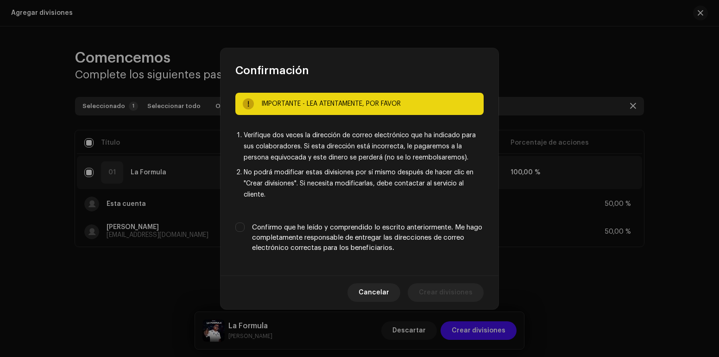
click at [320, 236] on label "Confirmo que he leído y comprendido lo escrito anteriormente. Me hago completam…" at bounding box center [368, 237] width 232 height 31
click at [245, 232] on input "Confirmo que he leído y comprendido lo escrito anteriormente. Me hago completam…" at bounding box center [239, 226] width 9 height 9
checkbox input "true"
click at [449, 290] on span "Crear divisiones" at bounding box center [446, 292] width 54 height 19
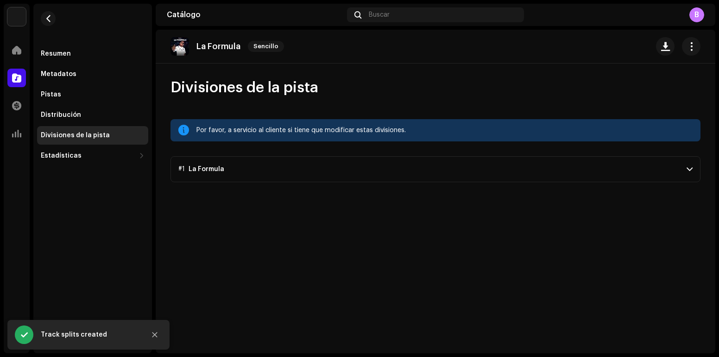
click at [692, 168] on span at bounding box center [690, 168] width 6 height 7
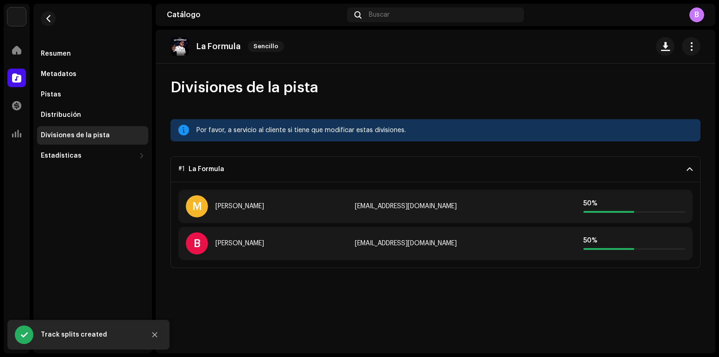
click at [692, 168] on span at bounding box center [690, 168] width 6 height 7
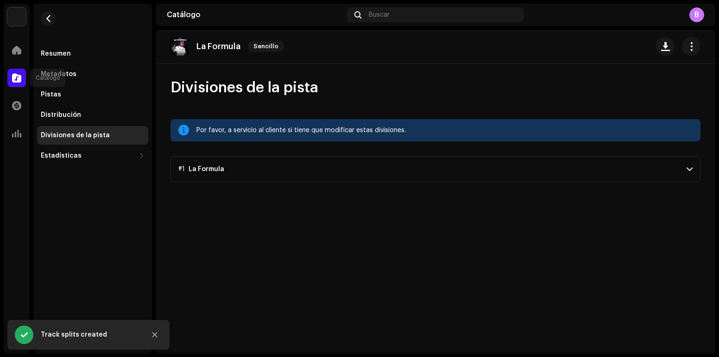
click at [16, 80] on span at bounding box center [16, 77] width 9 height 7
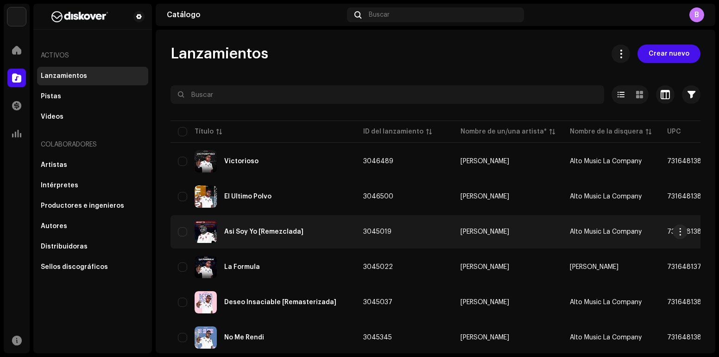
click at [270, 230] on div "Asi Soy Yo [Remezclada]" at bounding box center [263, 231] width 79 height 6
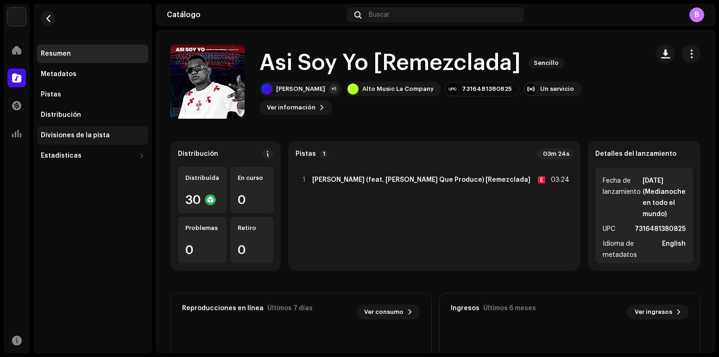
click at [81, 129] on div "Divisiones de la pista" at bounding box center [92, 135] width 111 height 19
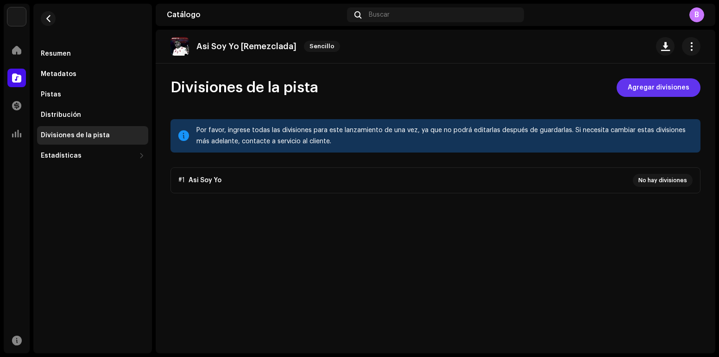
click at [652, 89] on span "Agregar divisiones" at bounding box center [659, 87] width 62 height 19
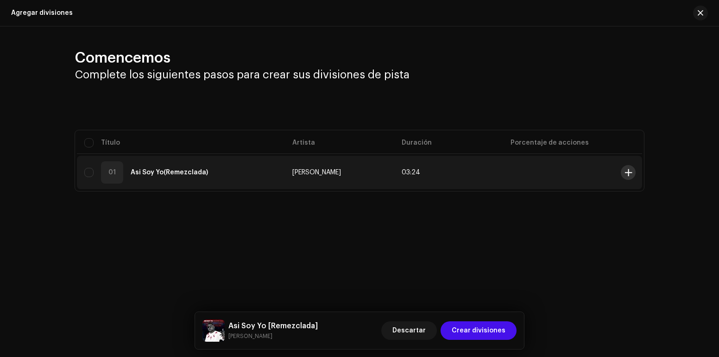
click at [627, 175] on span at bounding box center [628, 172] width 7 height 7
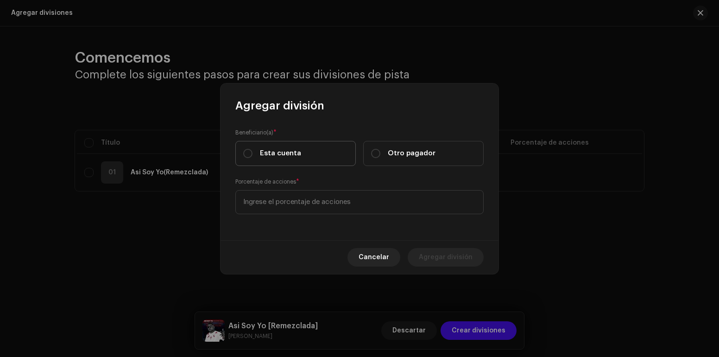
click at [301, 154] on label "Esta cuenta" at bounding box center [295, 153] width 120 height 25
click at [253, 154] on input "Esta cuenta" at bounding box center [247, 153] width 9 height 9
radio input "true"
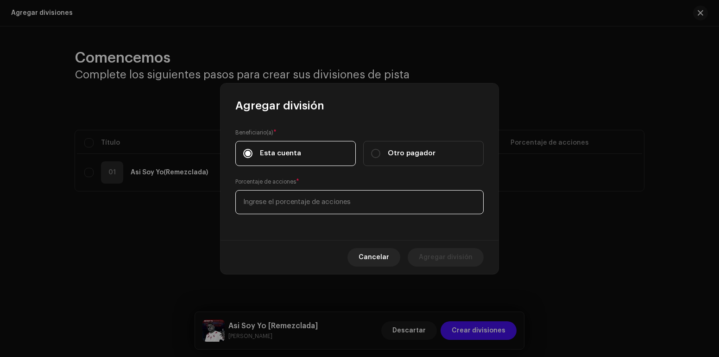
click at [344, 205] on input at bounding box center [359, 202] width 248 height 24
type input "50,00"
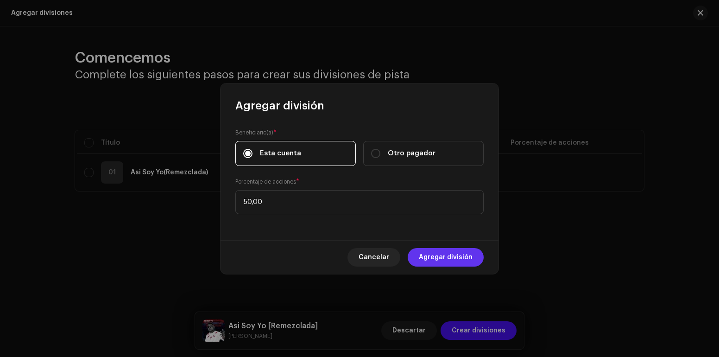
click at [438, 263] on span "Agregar división" at bounding box center [446, 257] width 54 height 19
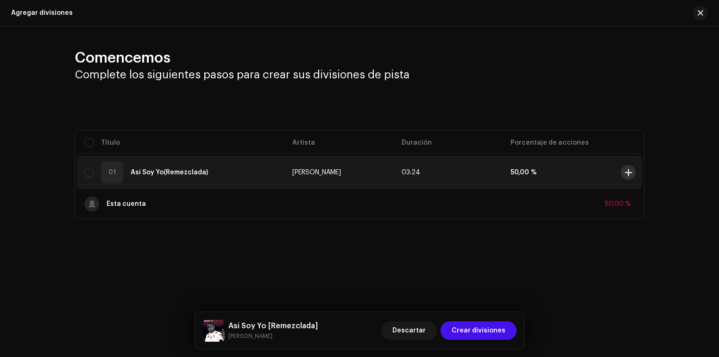
click at [626, 173] on span at bounding box center [628, 172] width 7 height 7
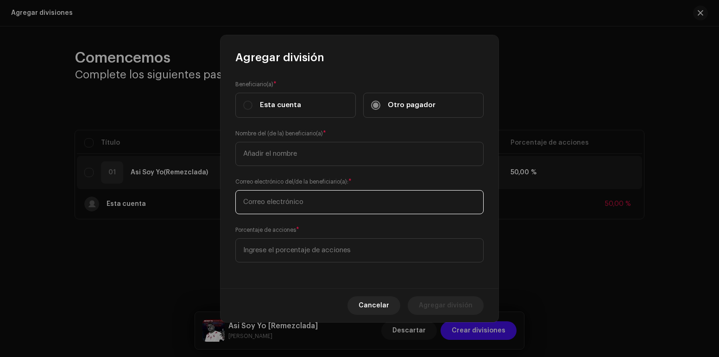
click at [300, 202] on input "text" at bounding box center [359, 202] width 248 height 24
paste input "[EMAIL_ADDRESS][DOMAIN_NAME]"
type input "[EMAIL_ADDRESS][DOMAIN_NAME]"
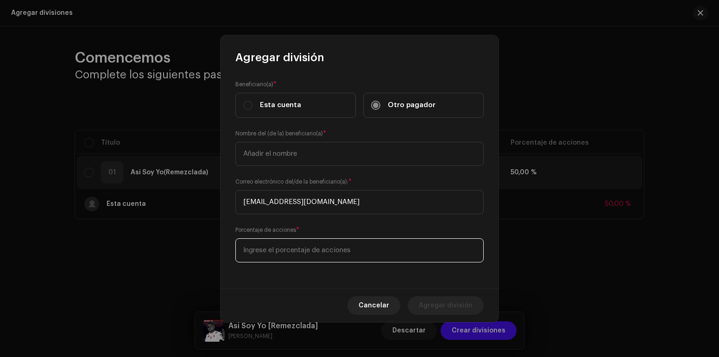
click at [306, 244] on input at bounding box center [359, 250] width 248 height 24
type input "50,00"
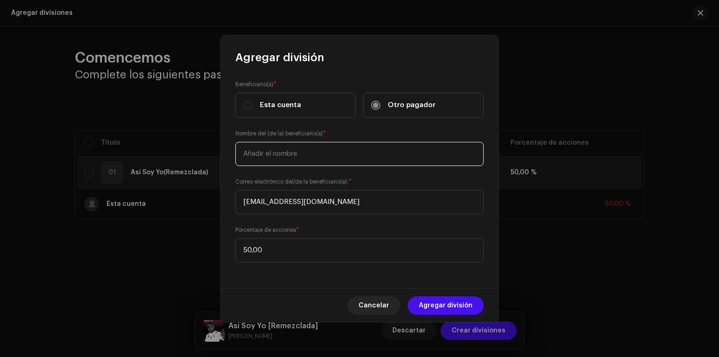
click at [295, 152] on input "text" at bounding box center [359, 154] width 248 height 24
click at [267, 155] on input "[PERSON_NAME]" at bounding box center [359, 154] width 248 height 24
type input "[PERSON_NAME]"
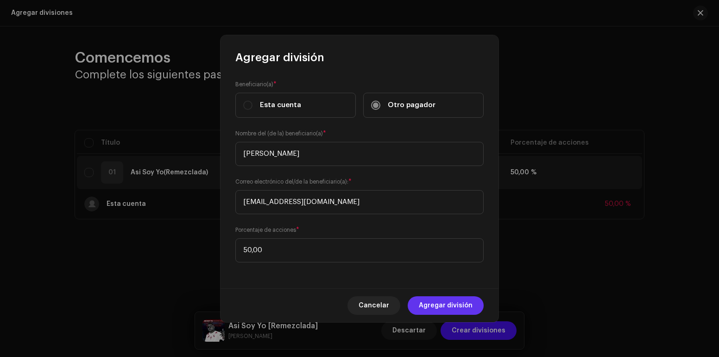
click at [441, 305] on span "Agregar división" at bounding box center [446, 305] width 54 height 19
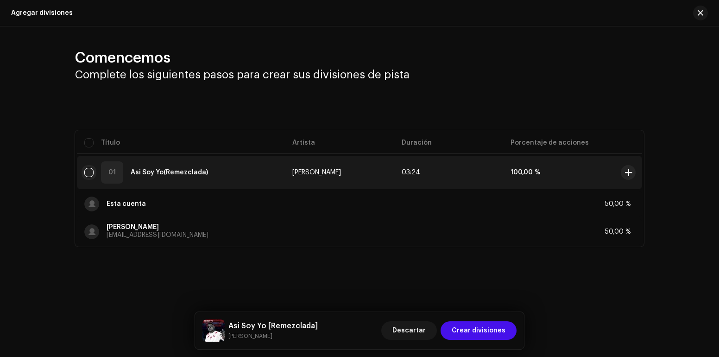
click at [92, 172] on input "checkbox" at bounding box center [88, 172] width 9 height 9
checkbox input "true"
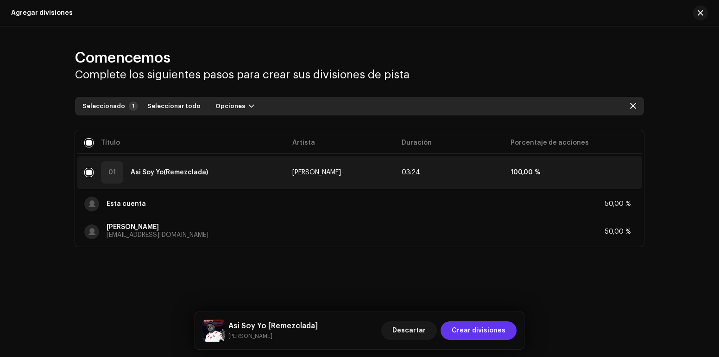
click at [508, 333] on button "Crear divisiones" at bounding box center [479, 330] width 76 height 19
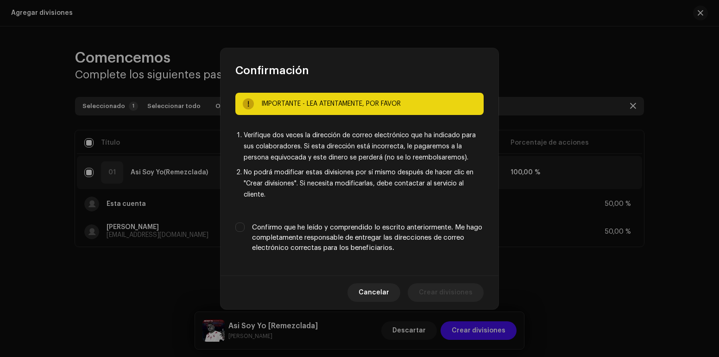
click at [345, 237] on label "Confirmo que he leído y comprendido lo escrito anteriormente. Me hago completam…" at bounding box center [368, 237] width 232 height 31
click at [245, 232] on input "Confirmo que he leído y comprendido lo escrito anteriormente. Me hago completam…" at bounding box center [239, 226] width 9 height 9
checkbox input "true"
click at [434, 286] on span "Crear divisiones" at bounding box center [446, 292] width 54 height 19
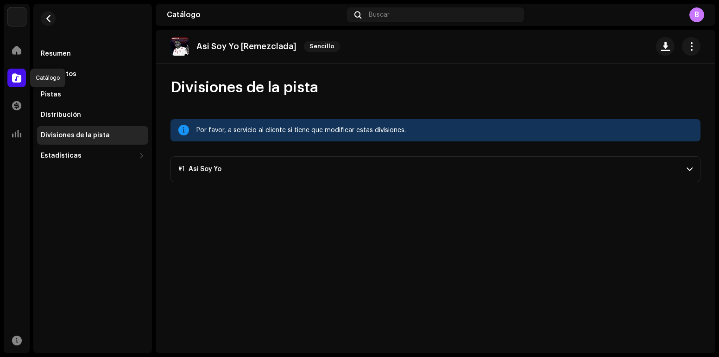
click at [14, 81] on span at bounding box center [16, 77] width 9 height 7
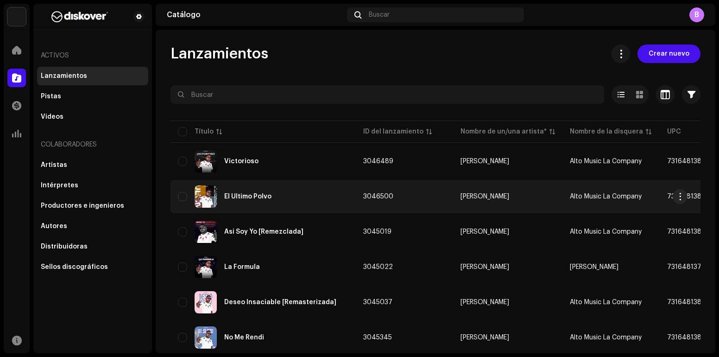
click at [278, 202] on div "El Ultimo Polvo" at bounding box center [263, 196] width 171 height 22
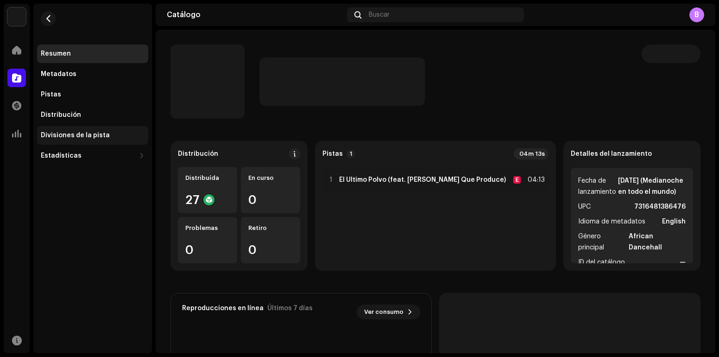
click at [108, 132] on div "Divisiones de la pista" at bounding box center [93, 135] width 104 height 7
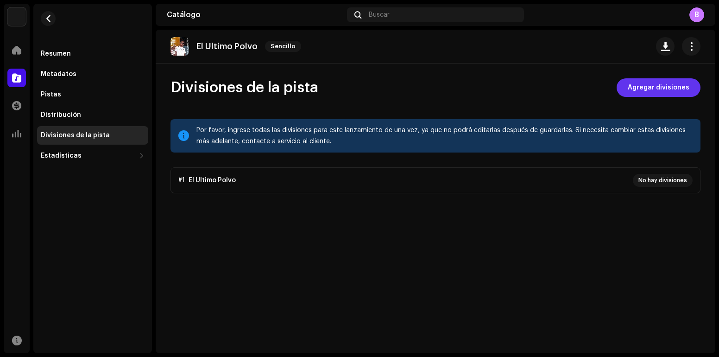
click at [667, 93] on span "Agregar divisiones" at bounding box center [659, 87] width 62 height 19
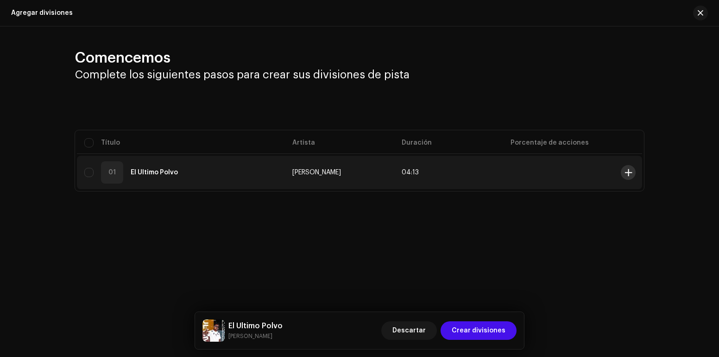
click at [632, 172] on span at bounding box center [628, 172] width 7 height 7
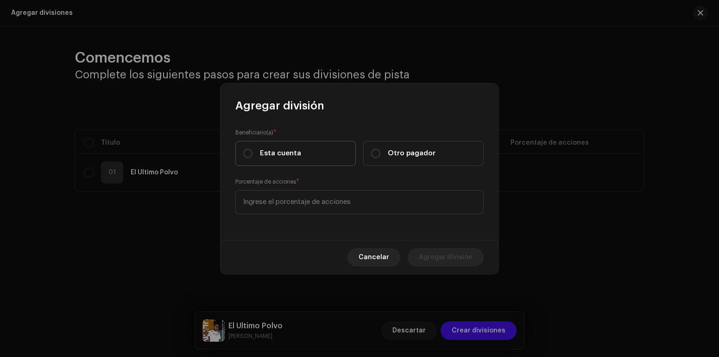
click at [291, 152] on span "Esta cuenta" at bounding box center [280, 153] width 41 height 10
click at [253, 152] on input "Esta cuenta" at bounding box center [247, 153] width 9 height 9
radio input "true"
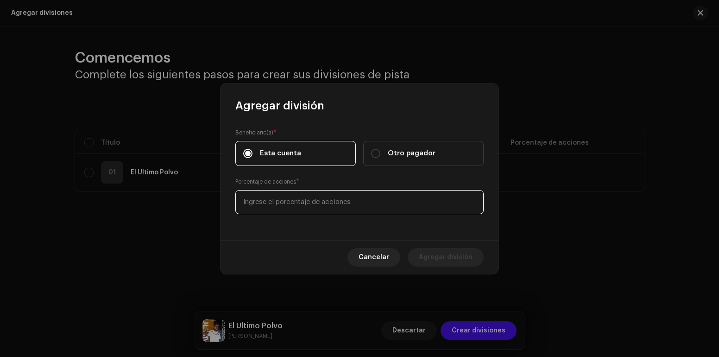
click at [309, 200] on input at bounding box center [359, 202] width 248 height 24
type input "50,00"
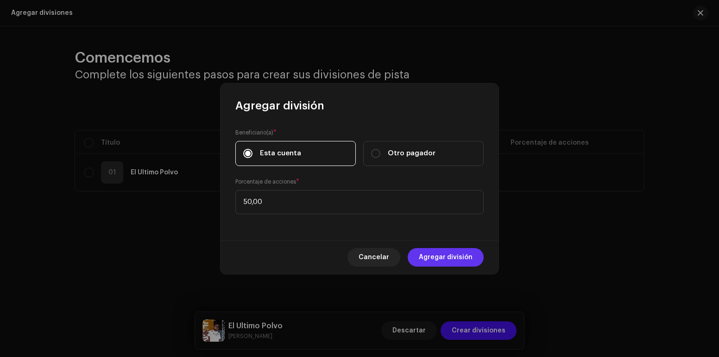
click at [453, 259] on span "Agregar división" at bounding box center [446, 257] width 54 height 19
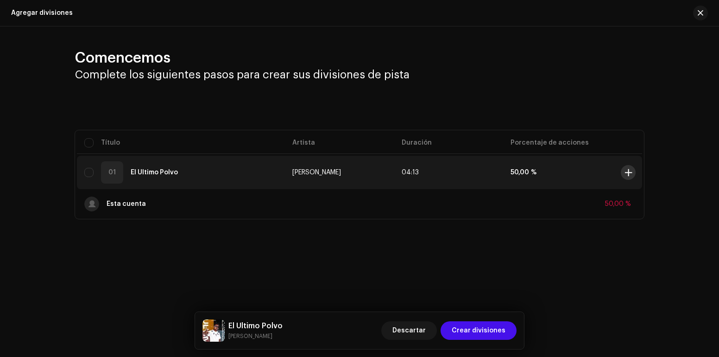
click at [632, 173] on span at bounding box center [628, 172] width 7 height 7
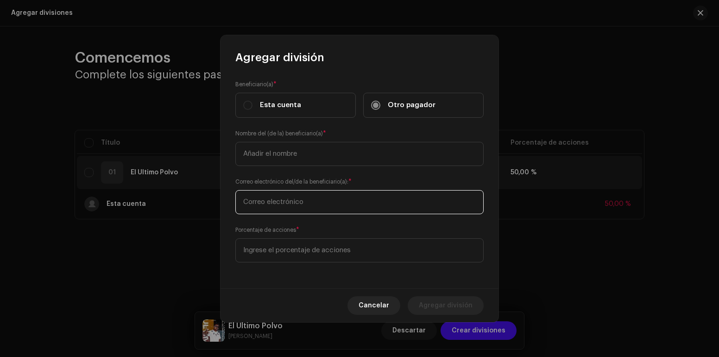
click at [278, 201] on input "text" at bounding box center [359, 202] width 248 height 24
paste input "[EMAIL_ADDRESS][DOMAIN_NAME]"
type input "[EMAIL_ADDRESS][DOMAIN_NAME]"
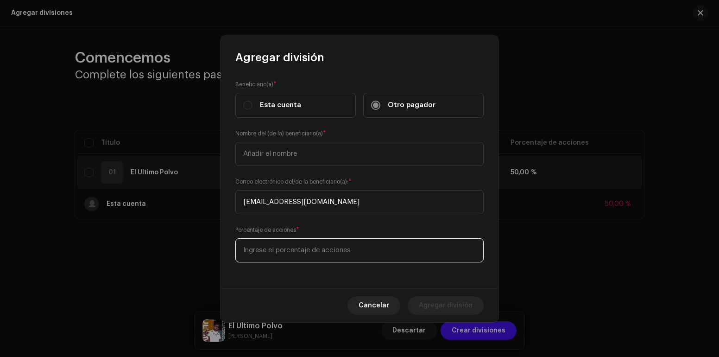
click at [278, 255] on input at bounding box center [359, 250] width 248 height 24
type input "50,00"
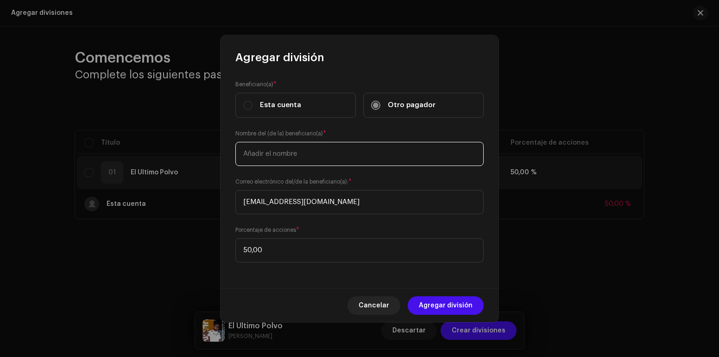
click at [312, 156] on input "text" at bounding box center [359, 154] width 248 height 24
click at [316, 152] on input "[PERSON_NAME]" at bounding box center [359, 154] width 248 height 24
type input "[PERSON_NAME]"
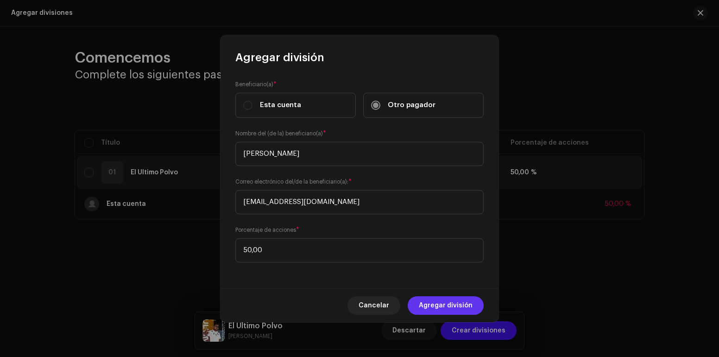
click at [444, 303] on span "Agregar división" at bounding box center [446, 305] width 54 height 19
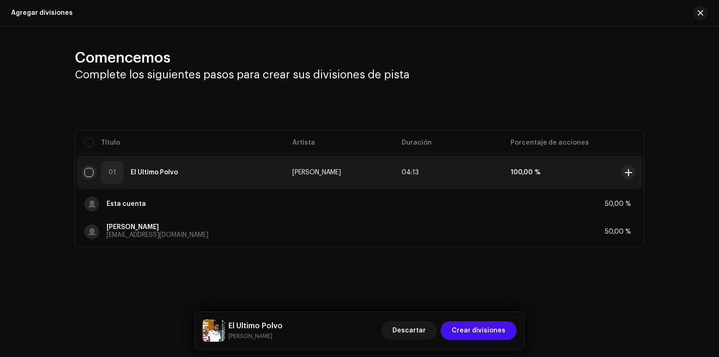
click at [87, 173] on input "checkbox" at bounding box center [88, 172] width 9 height 9
checkbox input "true"
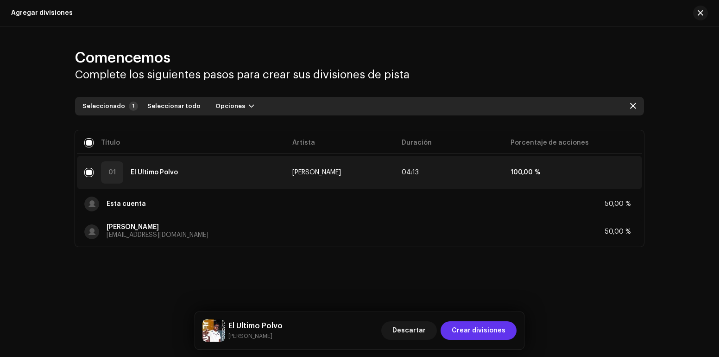
click at [481, 331] on span "Crear divisiones" at bounding box center [479, 330] width 54 height 19
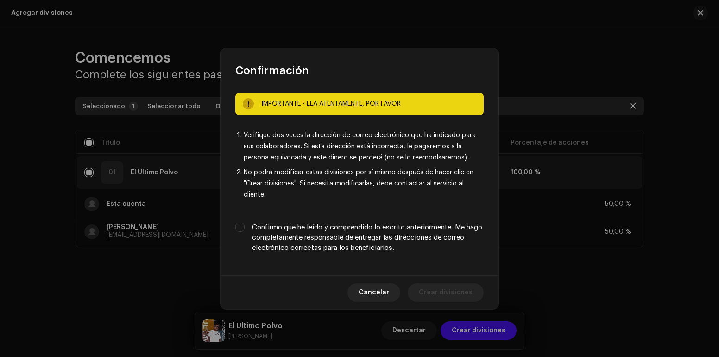
click at [271, 235] on label "Confirmo que he leído y comprendido lo escrito anteriormente. Me hago completam…" at bounding box center [368, 237] width 232 height 31
click at [245, 232] on input "Confirmo que he leído y comprendido lo escrito anteriormente. Me hago completam…" at bounding box center [239, 226] width 9 height 9
checkbox input "true"
click at [433, 290] on span "Crear divisiones" at bounding box center [446, 292] width 54 height 19
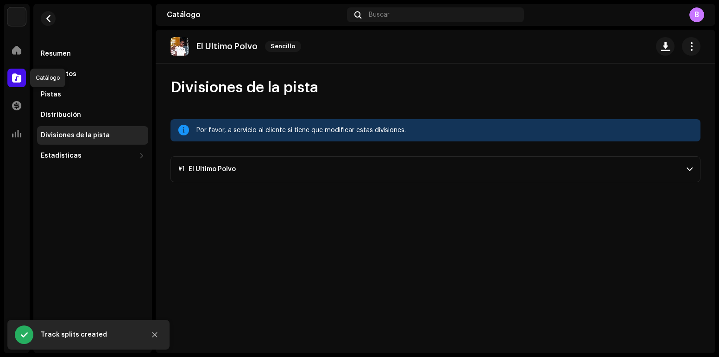
click at [22, 76] on div at bounding box center [16, 78] width 19 height 19
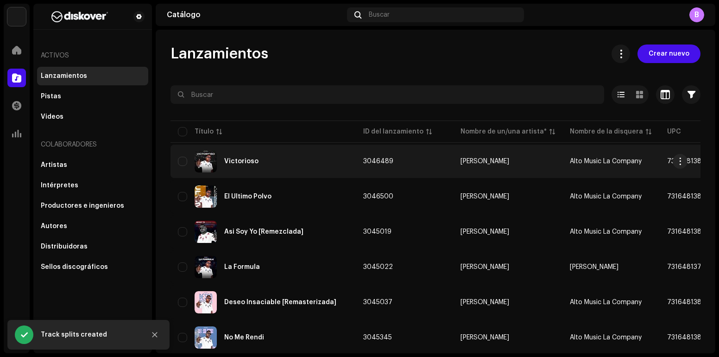
click at [285, 164] on div "Victorioso" at bounding box center [263, 161] width 171 height 22
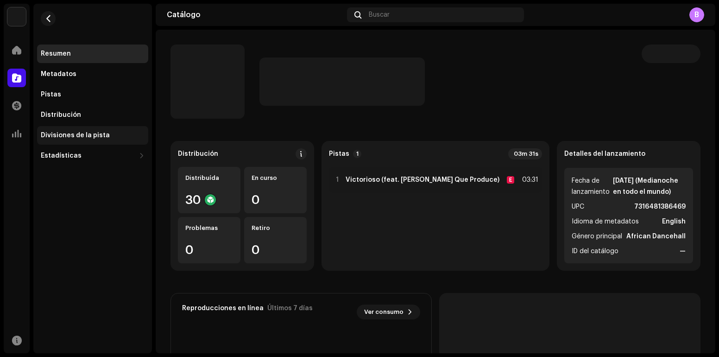
click at [96, 135] on div "Divisiones de la pista" at bounding box center [75, 135] width 69 height 7
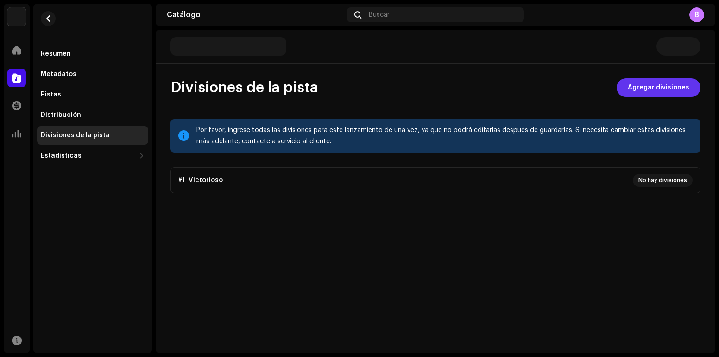
click at [665, 87] on span "Agregar divisiones" at bounding box center [659, 87] width 62 height 19
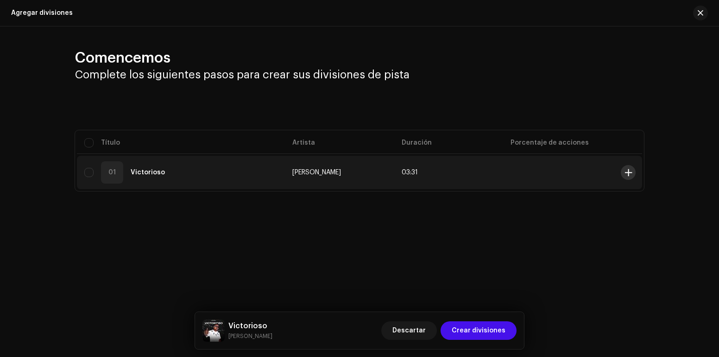
click at [632, 175] on button at bounding box center [628, 172] width 15 height 15
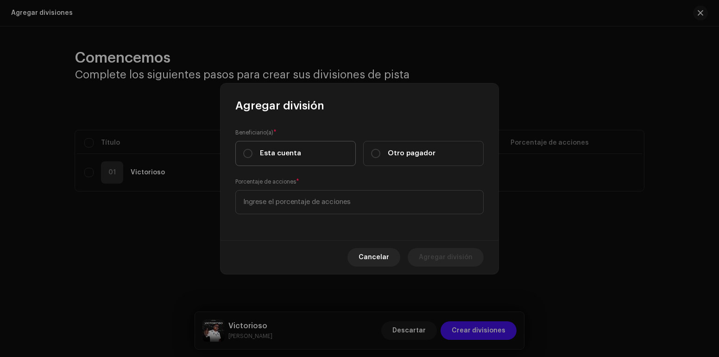
click at [283, 158] on span "Esta cuenta" at bounding box center [280, 153] width 41 height 10
click at [253, 158] on input "Esta cuenta" at bounding box center [247, 153] width 9 height 9
radio input "true"
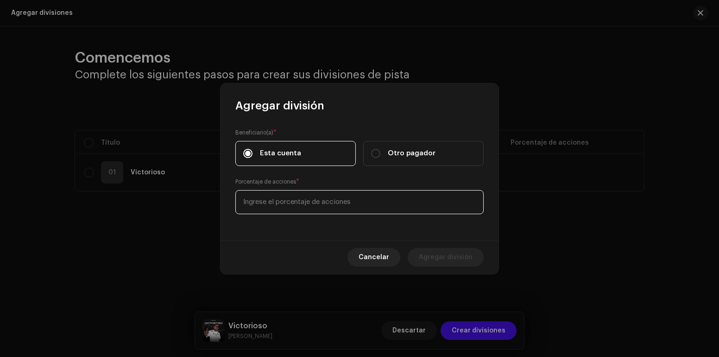
click at [365, 200] on input at bounding box center [359, 202] width 248 height 24
type input "50,00"
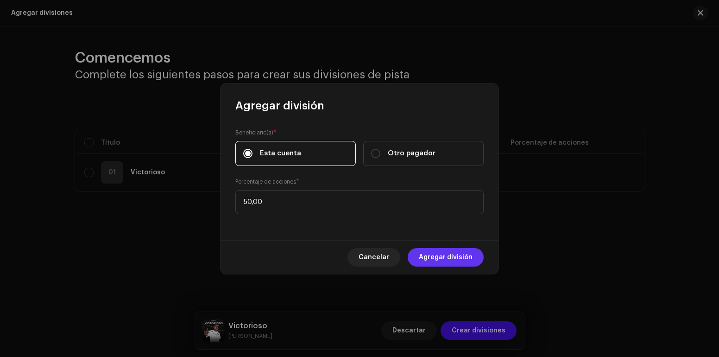
click at [429, 254] on span "Agregar división" at bounding box center [446, 257] width 54 height 19
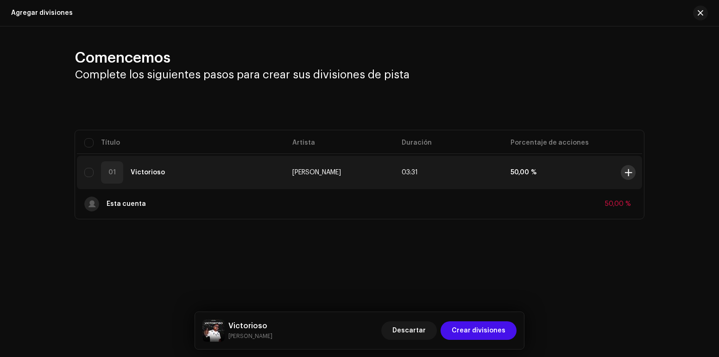
click at [630, 173] on span at bounding box center [628, 172] width 7 height 7
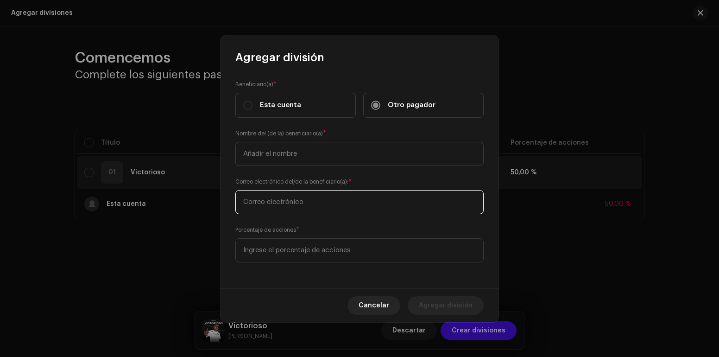
click at [300, 205] on input "text" at bounding box center [359, 202] width 248 height 24
paste input "[EMAIL_ADDRESS][DOMAIN_NAME]"
type input "[EMAIL_ADDRESS][DOMAIN_NAME]"
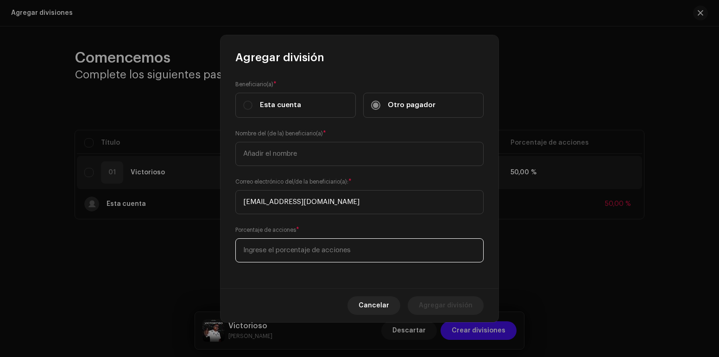
click at [338, 248] on input at bounding box center [359, 250] width 248 height 24
type input "50,00"
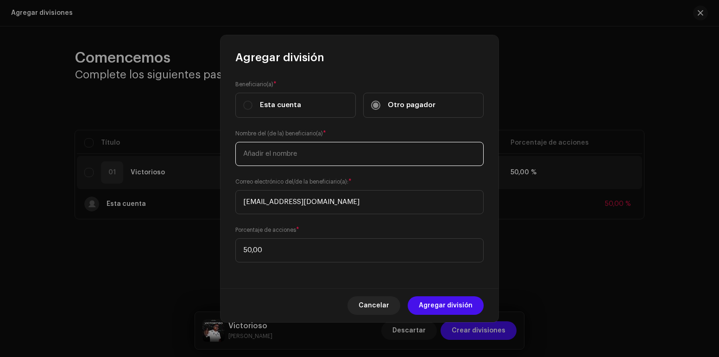
click at [300, 149] on input "text" at bounding box center [359, 154] width 248 height 24
click at [318, 153] on input "[PERSON_NAME]" at bounding box center [359, 154] width 248 height 24
type input "[PERSON_NAME]"
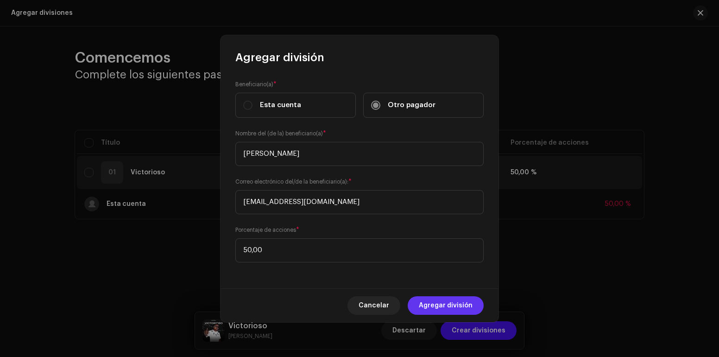
click at [455, 305] on span "Agregar división" at bounding box center [446, 305] width 54 height 19
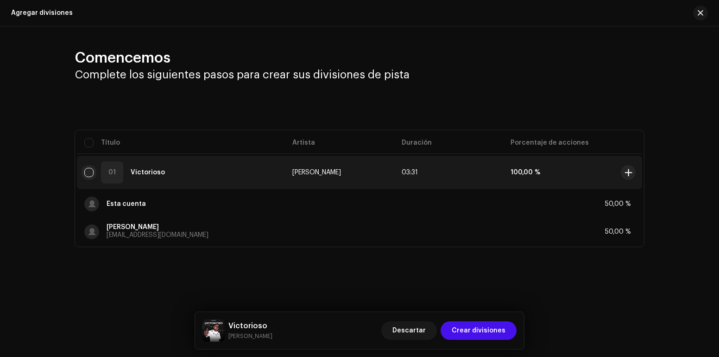
click at [89, 173] on input "checkbox" at bounding box center [88, 172] width 9 height 9
checkbox input "true"
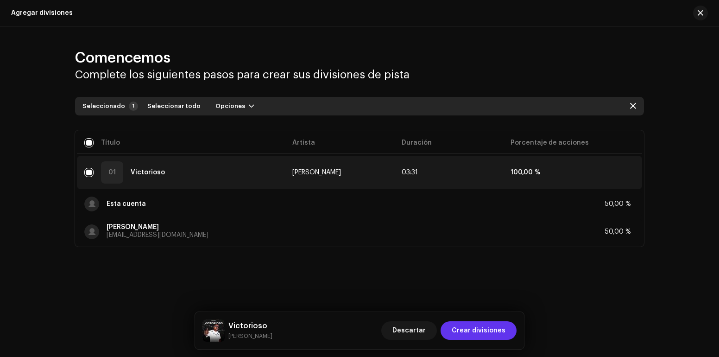
click at [475, 332] on span "Crear divisiones" at bounding box center [479, 330] width 54 height 19
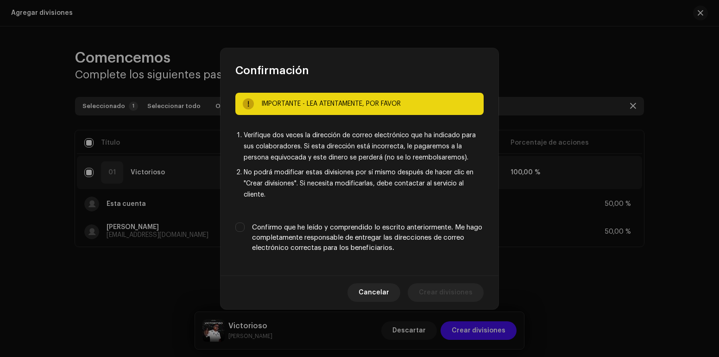
click at [330, 247] on label "Confirmo que he leído y comprendido lo escrito anteriormente. Me hago completam…" at bounding box center [368, 237] width 232 height 31
click at [245, 232] on input "Confirmo que he leído y comprendido lo escrito anteriormente. Me hago completam…" at bounding box center [239, 226] width 9 height 9
checkbox input "true"
click at [446, 294] on span "Crear divisiones" at bounding box center [446, 292] width 54 height 19
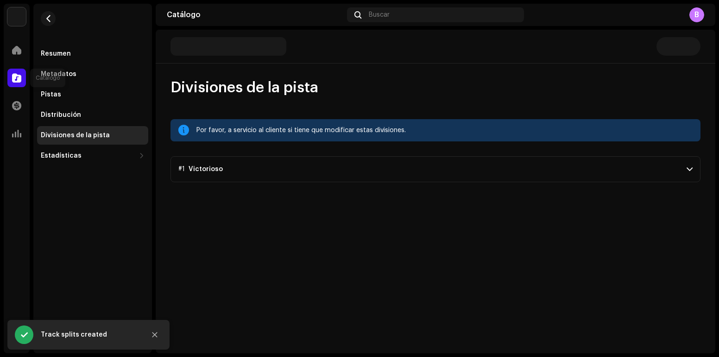
click at [21, 81] on span at bounding box center [16, 77] width 9 height 7
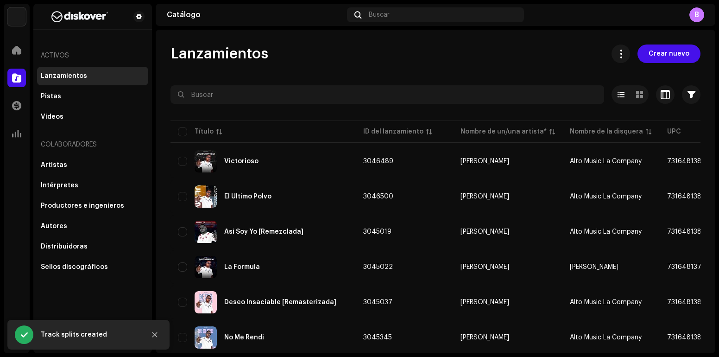
click at [694, 14] on div "B" at bounding box center [696, 14] width 15 height 15
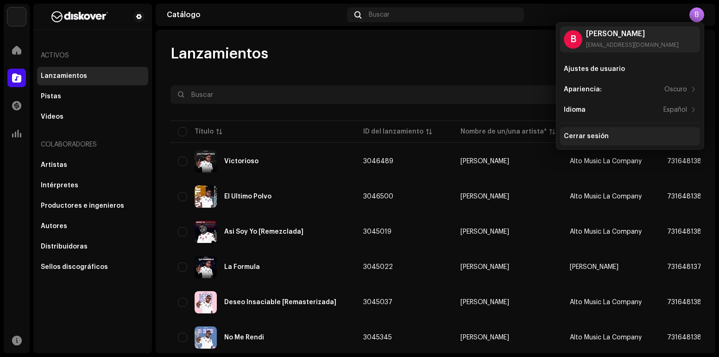
click at [611, 132] on div "Cerrar sesión" at bounding box center [630, 136] width 140 height 19
